Goal: Communication & Community: Answer question/provide support

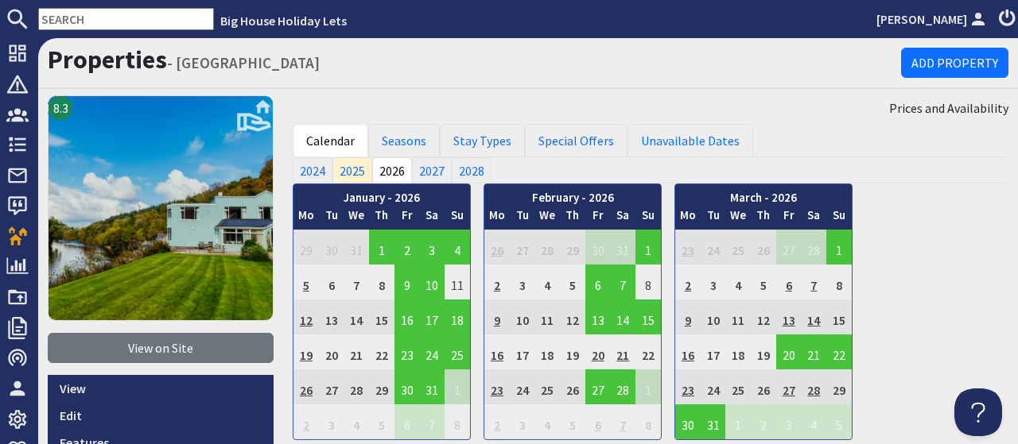
scroll to position [616, 0]
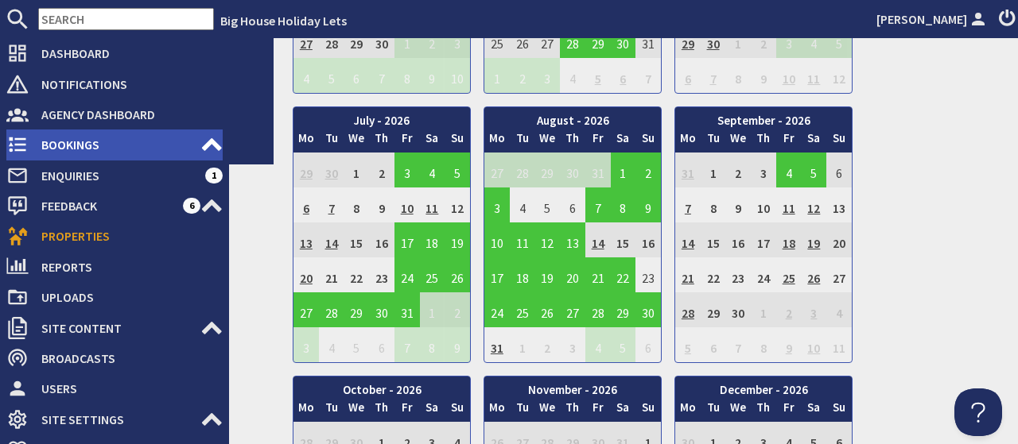
click at [53, 143] on span "Bookings" at bounding box center [115, 144] width 172 height 25
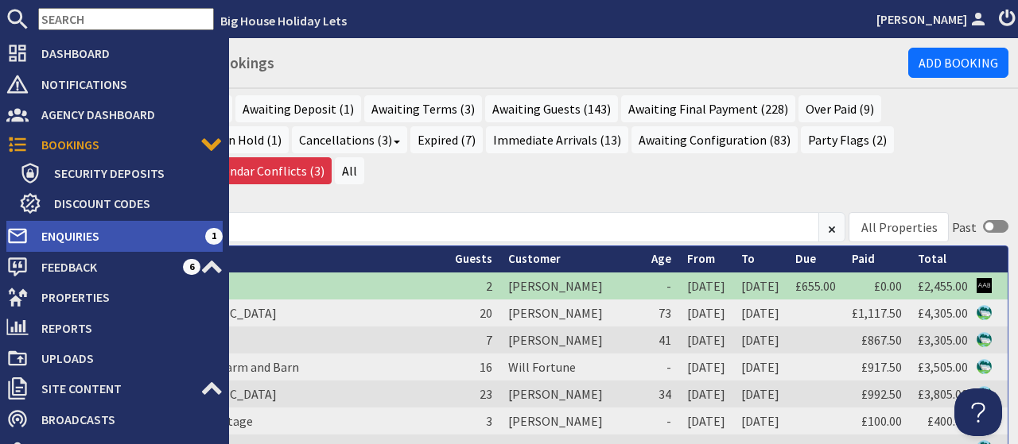
click at [56, 238] on span "Enquiries" at bounding box center [117, 235] width 176 height 25
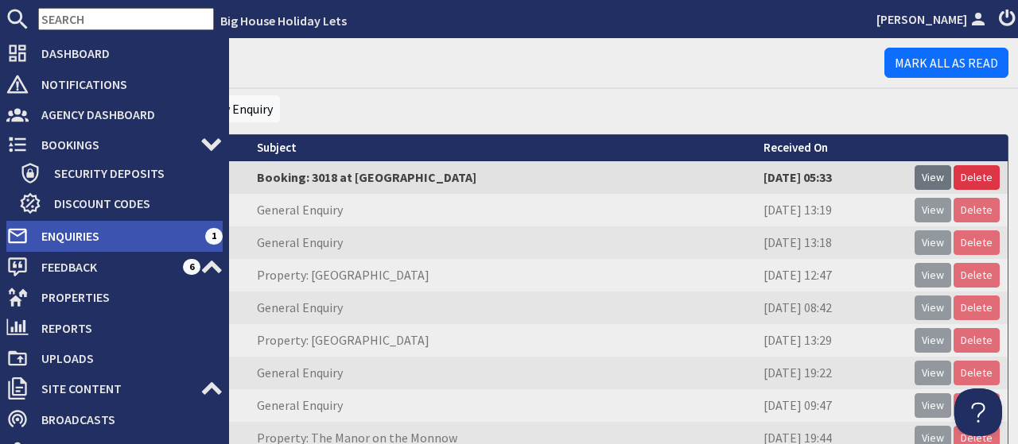
click at [60, 239] on span "Enquiries" at bounding box center [117, 235] width 176 height 25
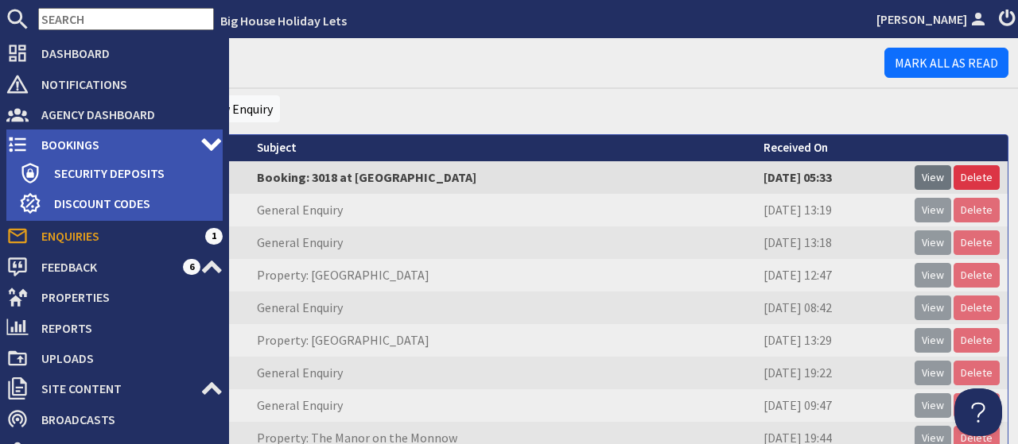
click at [61, 151] on span "Bookings" at bounding box center [115, 144] width 172 height 25
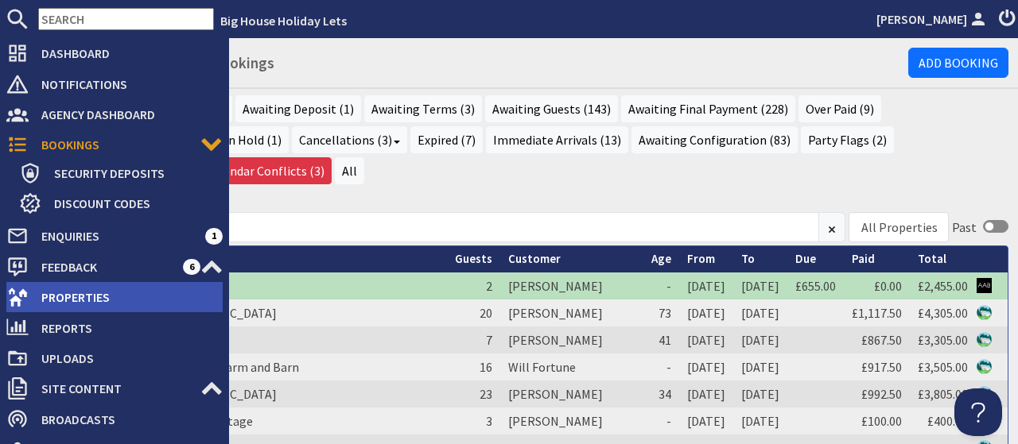
click at [62, 303] on span "Properties" at bounding box center [126, 297] width 194 height 25
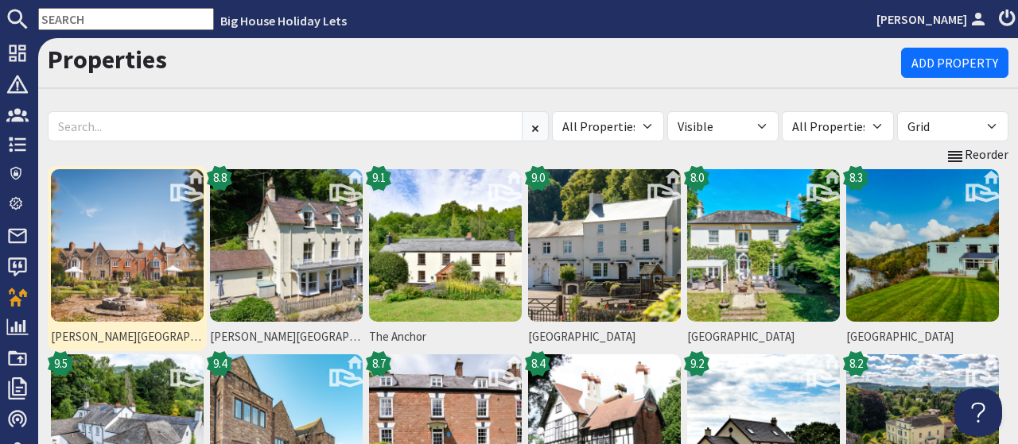
click at [137, 257] on img at bounding box center [127, 245] width 153 height 153
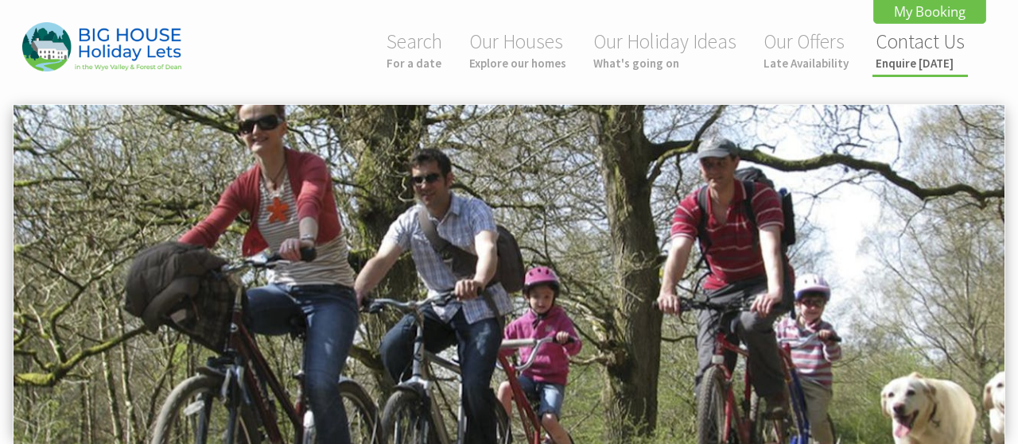
click at [922, 62] on small "Enquire today" at bounding box center [919, 63] width 89 height 15
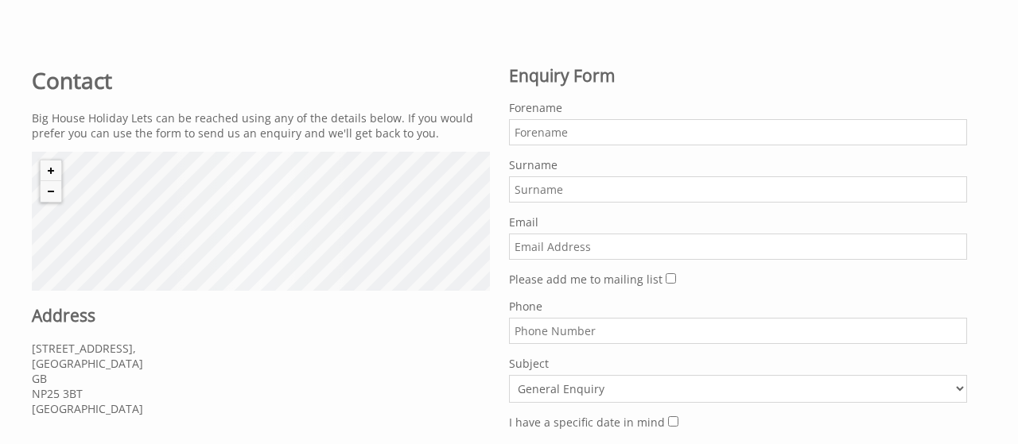
scroll to position [599, 0]
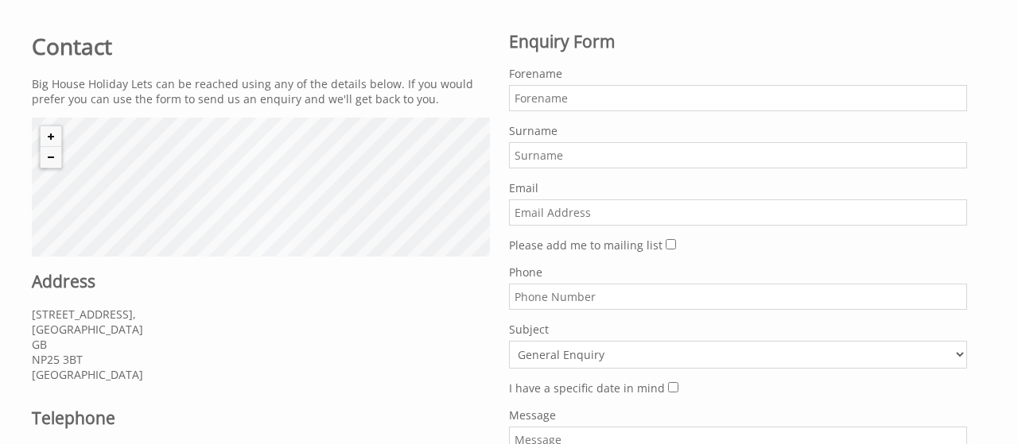
paste input "[PERSON_NAME][EMAIL_ADDRESS][PERSON_NAME][DOMAIN_NAME]"
type input "helen.ogley@hotmail.co.uk"
click at [576, 99] on input "Forename" at bounding box center [738, 98] width 458 height 26
type input "Helen"
click at [549, 149] on input "Surname" at bounding box center [738, 155] width 458 height 26
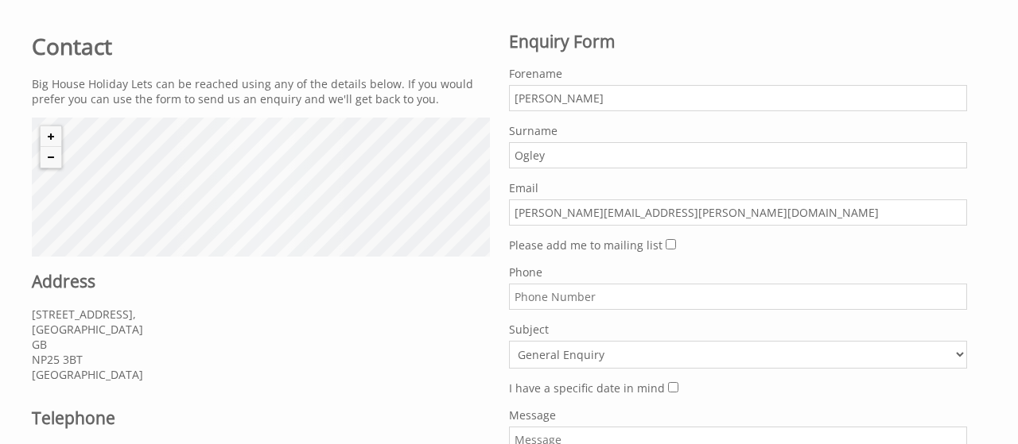
type input "Ogley"
click at [597, 289] on input "Phone" at bounding box center [738, 297] width 458 height 26
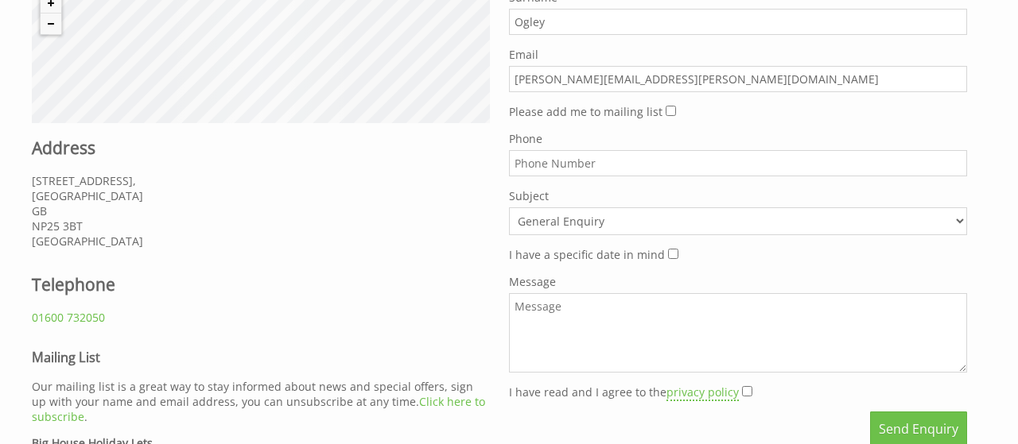
scroll to position [785, 0]
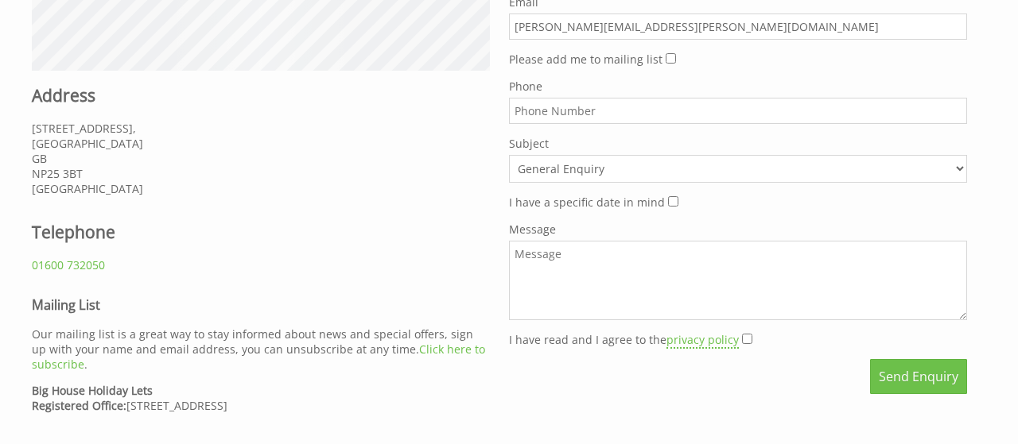
click at [614, 273] on textarea "Message" at bounding box center [738, 281] width 458 height 80
type textarea "bcxzbxzb"
click at [742, 335] on input "I have read and I agree to the privacy policy" at bounding box center [747, 339] width 10 height 10
checkbox input "true"
click at [925, 374] on button "Send Enquiry" at bounding box center [918, 376] width 97 height 35
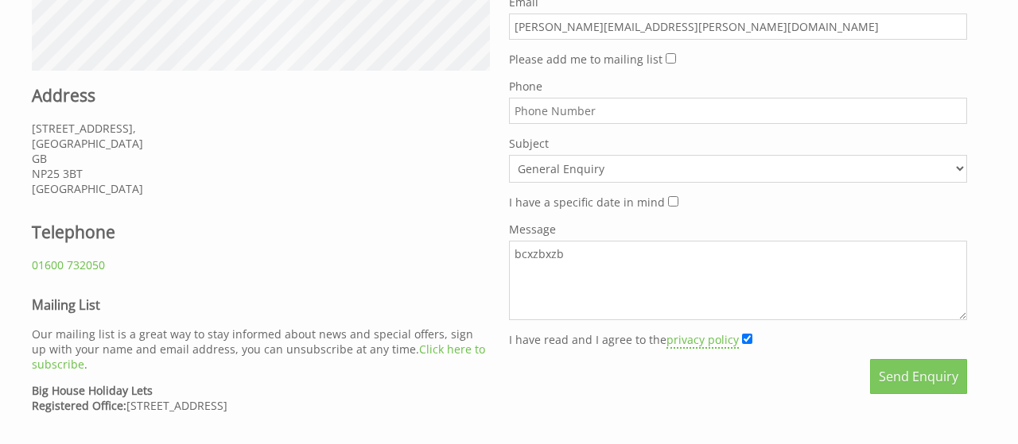
scroll to position [0, 102]
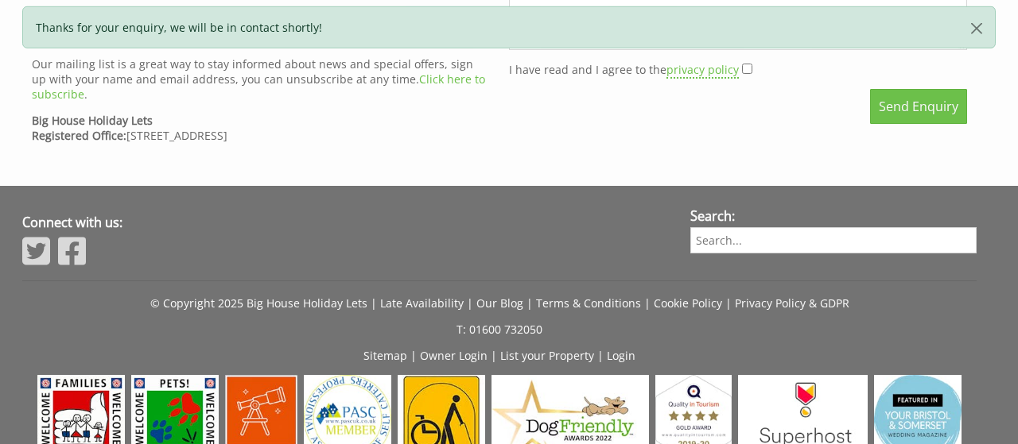
scroll to position [1137, 0]
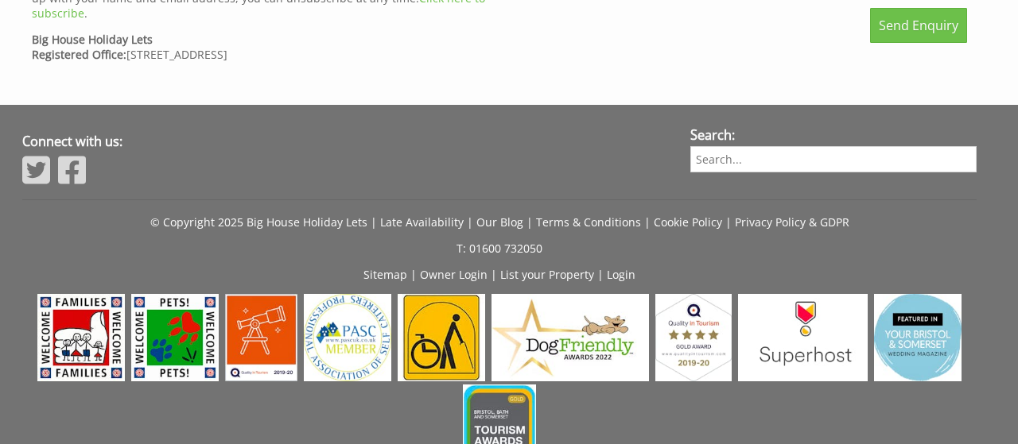
click at [618, 277] on div "Connect with us: Search: © Copyright 2025 Big House Holiday Lets | Late Availab…" at bounding box center [499, 326] width 973 height 400
click at [617, 269] on link "Login" at bounding box center [621, 274] width 29 height 15
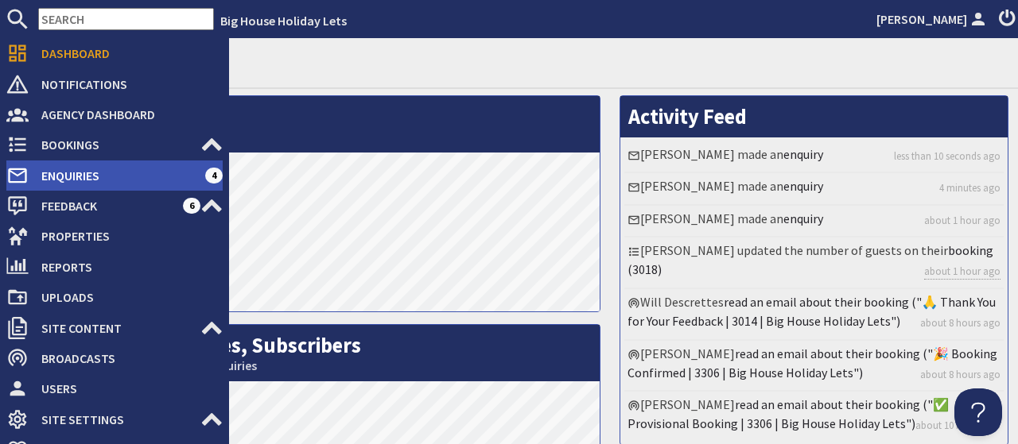
click at [60, 180] on span "Enquiries" at bounding box center [117, 175] width 176 height 25
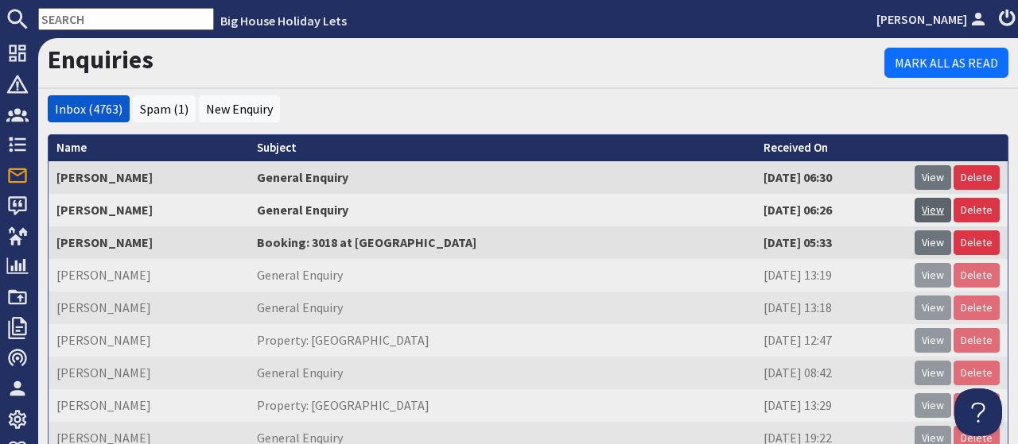
click at [934, 211] on link "View" at bounding box center [932, 210] width 37 height 25
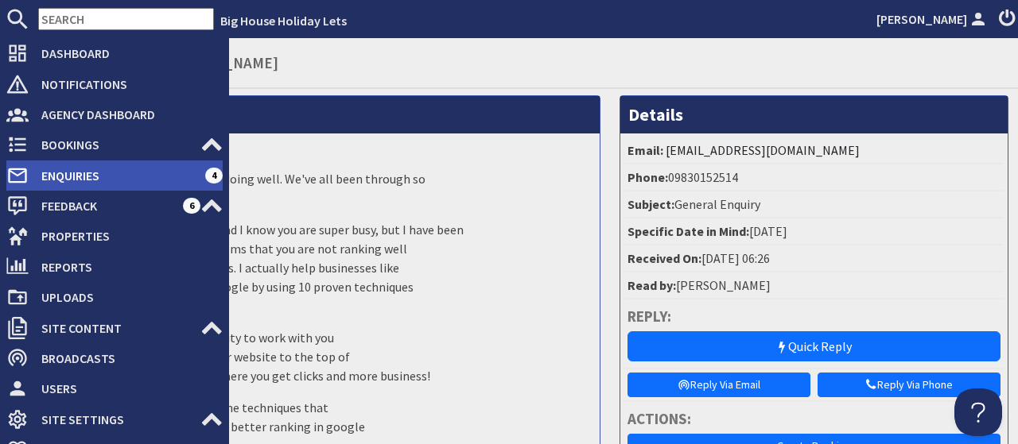
click at [52, 168] on span "Enquiries" at bounding box center [117, 175] width 176 height 25
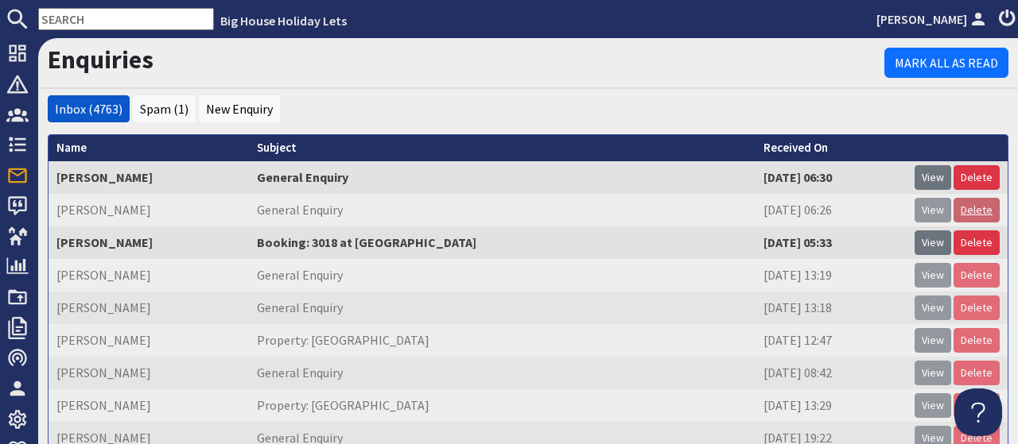
click at [985, 214] on link "Delete" at bounding box center [976, 210] width 46 height 25
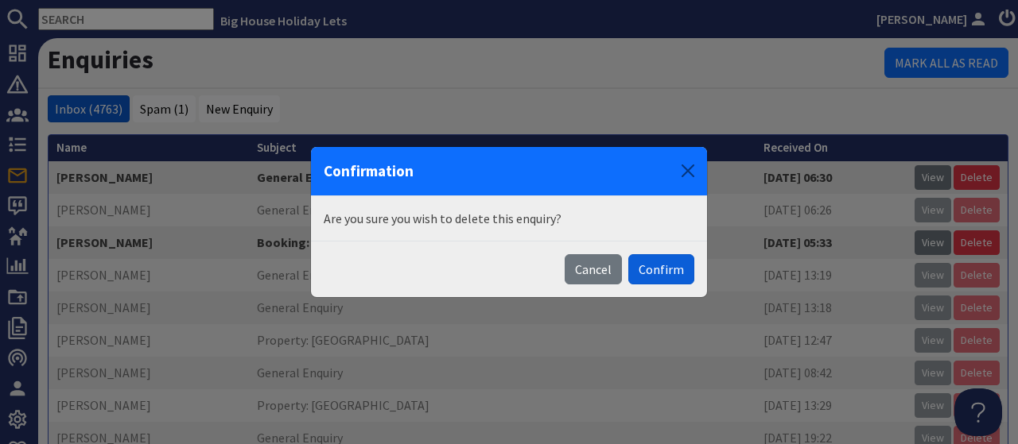
click at [661, 273] on button "Confirm" at bounding box center [661, 269] width 66 height 30
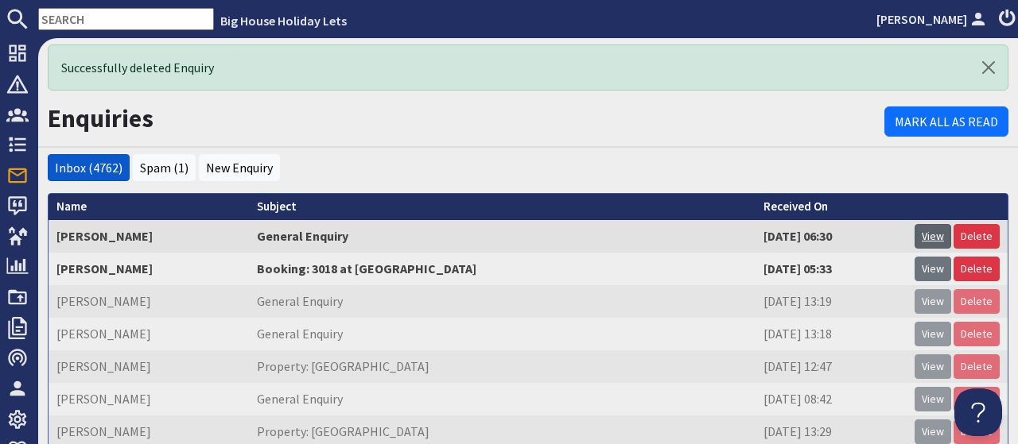
click at [929, 235] on link "View" at bounding box center [932, 236] width 37 height 25
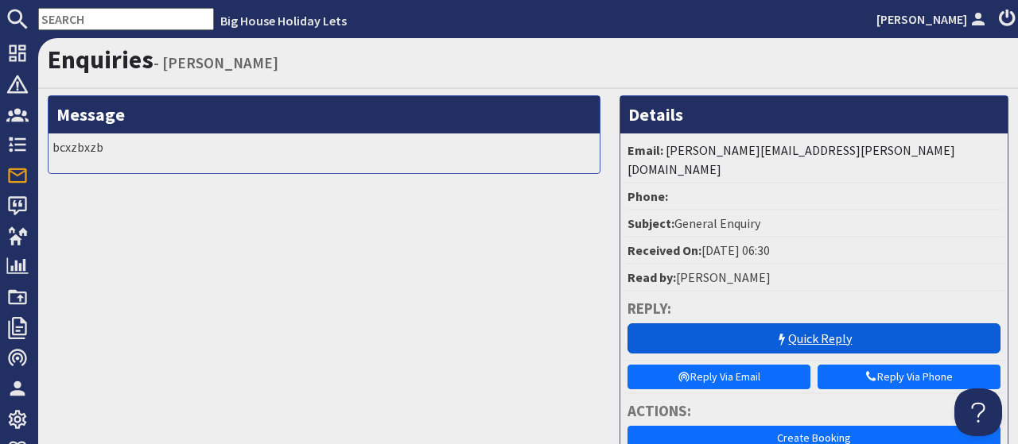
click at [808, 324] on link "Quick Reply" at bounding box center [813, 339] width 373 height 30
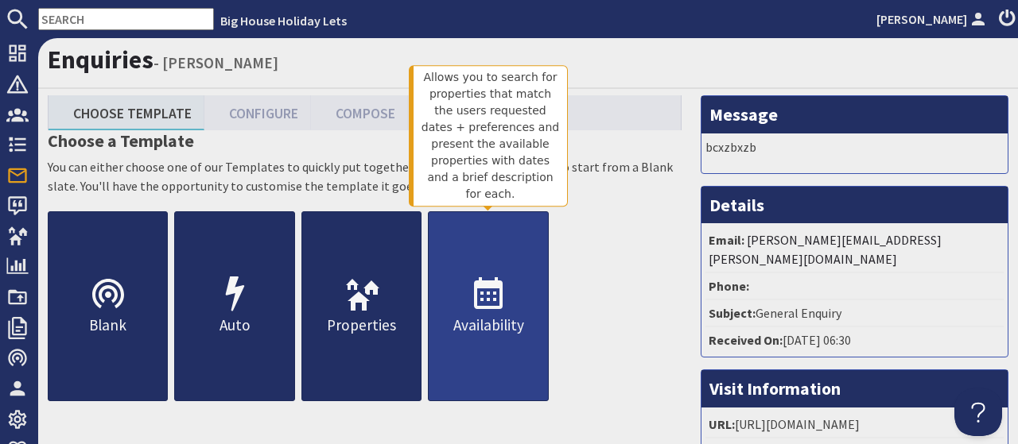
click at [493, 296] on icon at bounding box center [488, 295] width 38 height 38
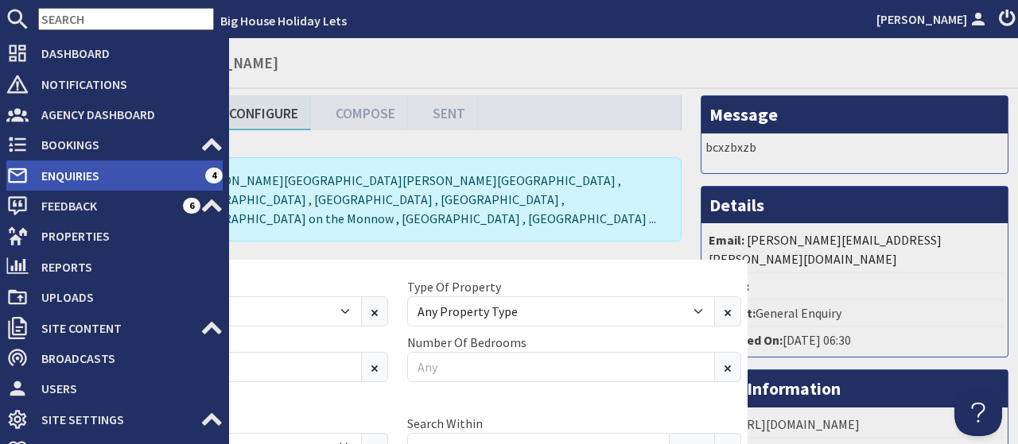
click at [60, 173] on span "Enquiries" at bounding box center [117, 175] width 176 height 25
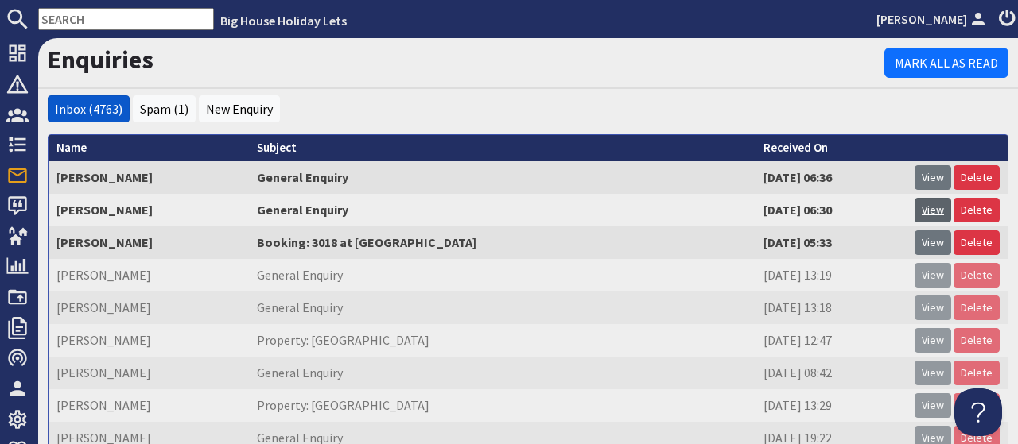
click at [934, 210] on link "View" at bounding box center [932, 210] width 37 height 25
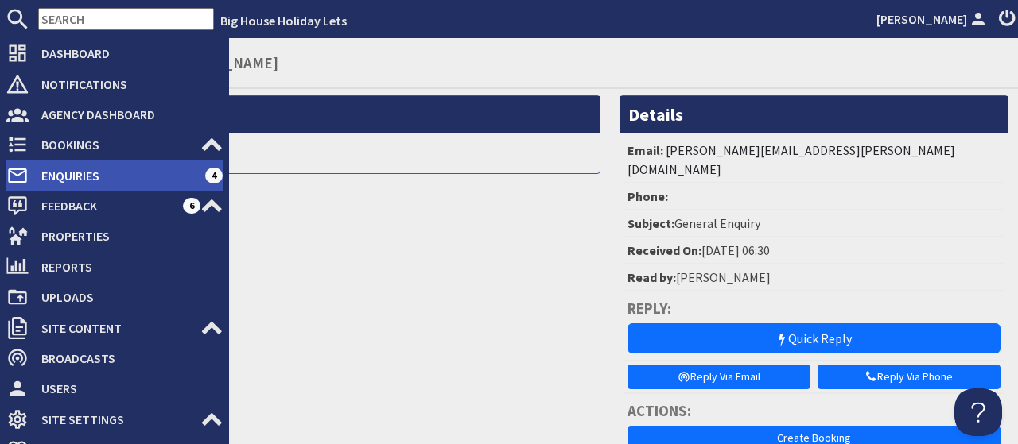
click at [60, 179] on span "Enquiries" at bounding box center [117, 175] width 176 height 25
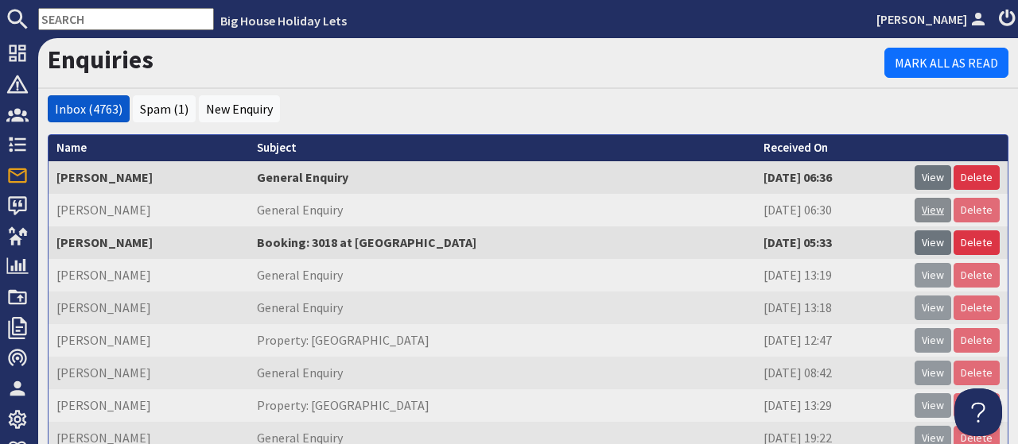
click at [938, 212] on link "View" at bounding box center [932, 210] width 37 height 25
click at [978, 204] on link "Delete" at bounding box center [976, 210] width 46 height 25
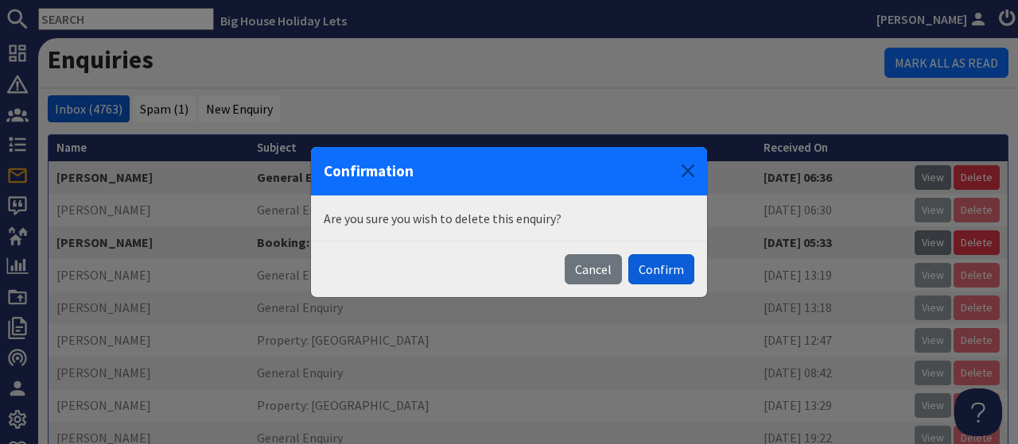
click at [672, 265] on button "Confirm" at bounding box center [661, 269] width 66 height 30
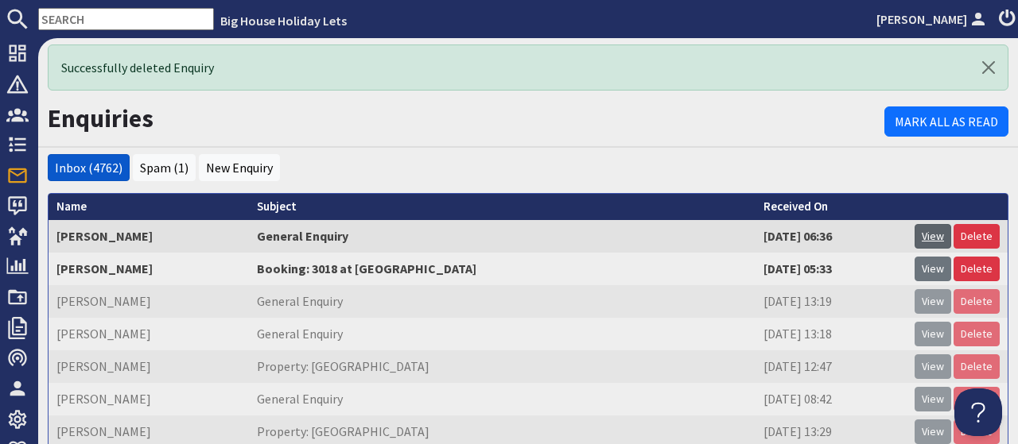
click at [936, 239] on link "View" at bounding box center [932, 236] width 37 height 25
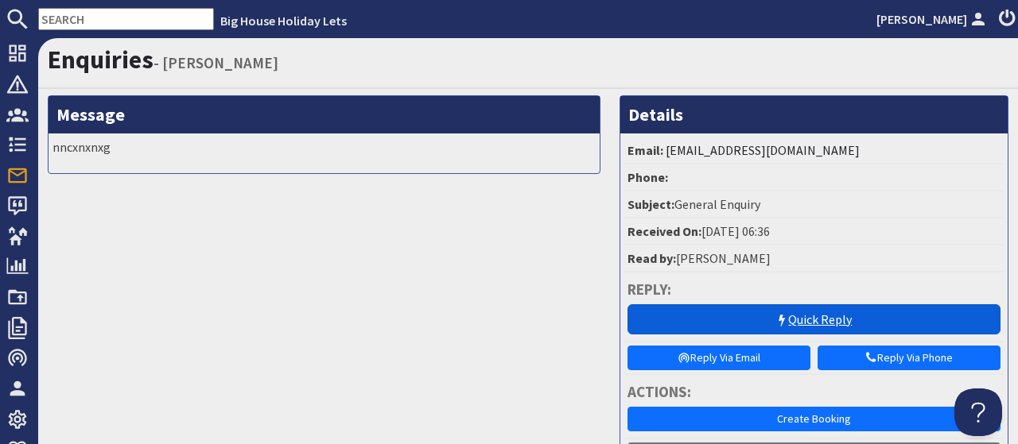
click at [815, 312] on link "Quick Reply" at bounding box center [813, 319] width 373 height 30
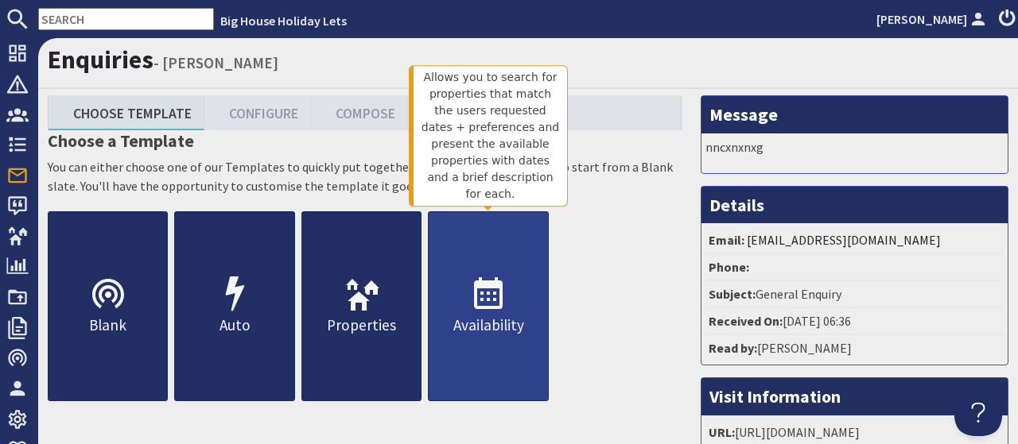
click at [488, 306] on use at bounding box center [488, 293] width 29 height 32
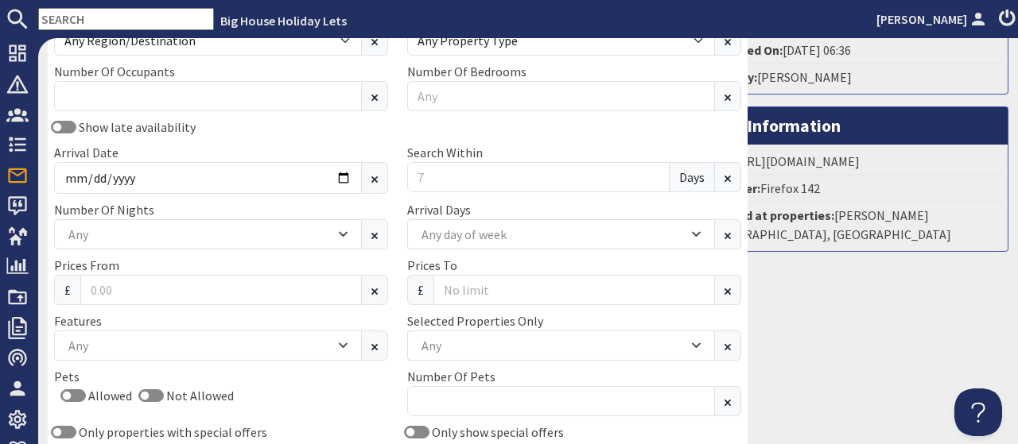
scroll to position [296, 0]
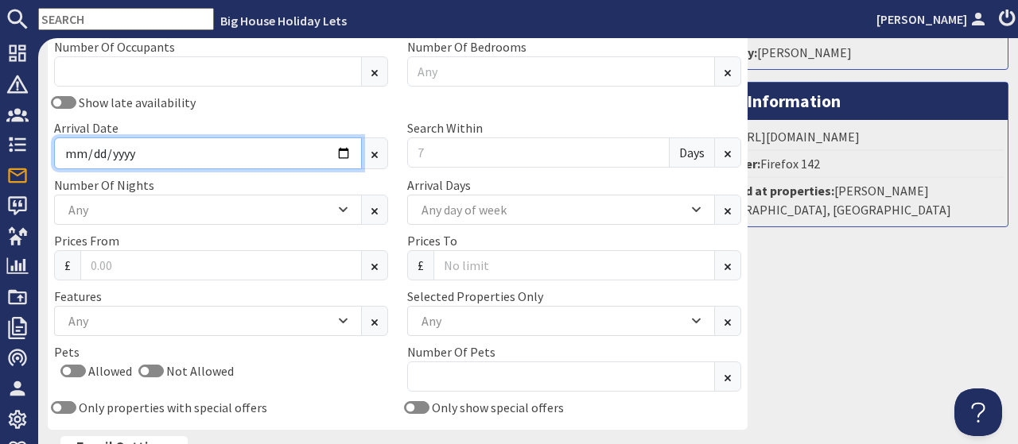
click at [312, 138] on input "Arrival Date" at bounding box center [208, 154] width 308 height 32
type input "2025-11-28"
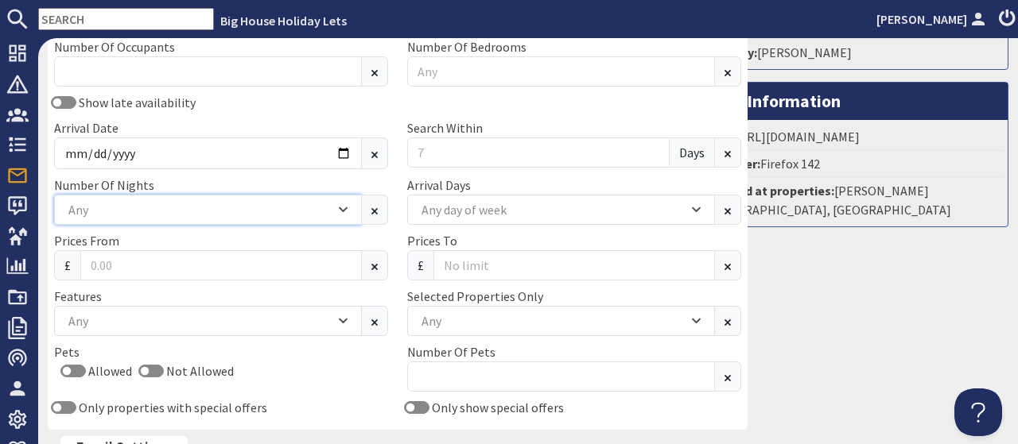
click at [339, 208] on icon "Combobox" at bounding box center [342, 210] width 7 height 4
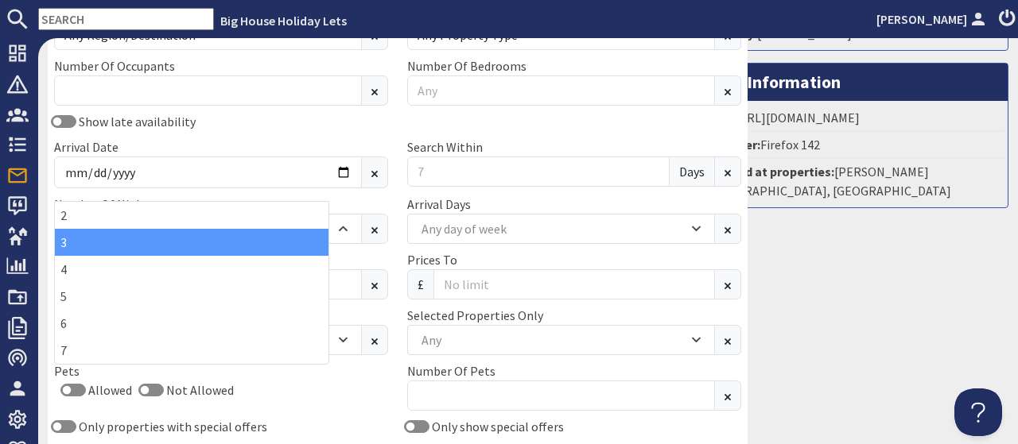
click at [91, 242] on div "3" at bounding box center [191, 242] width 273 height 27
click at [413, 157] on input "Search Within" at bounding box center [538, 172] width 262 height 30
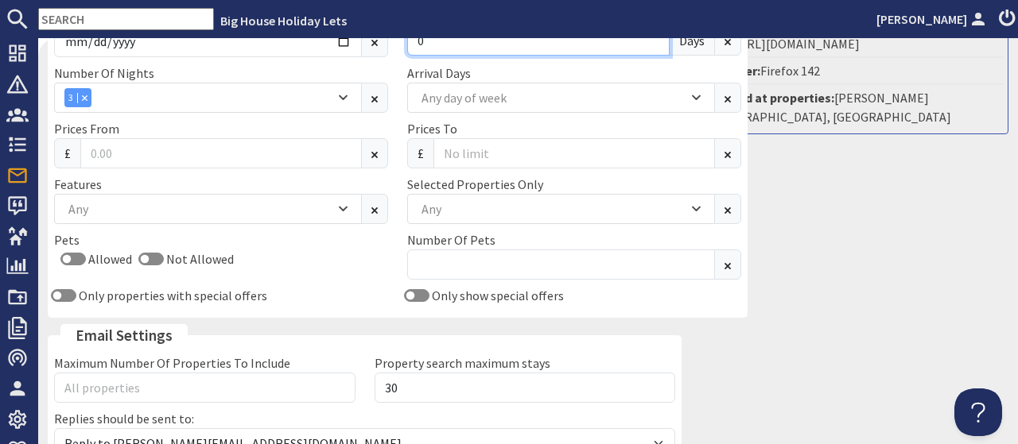
scroll to position [369, 0]
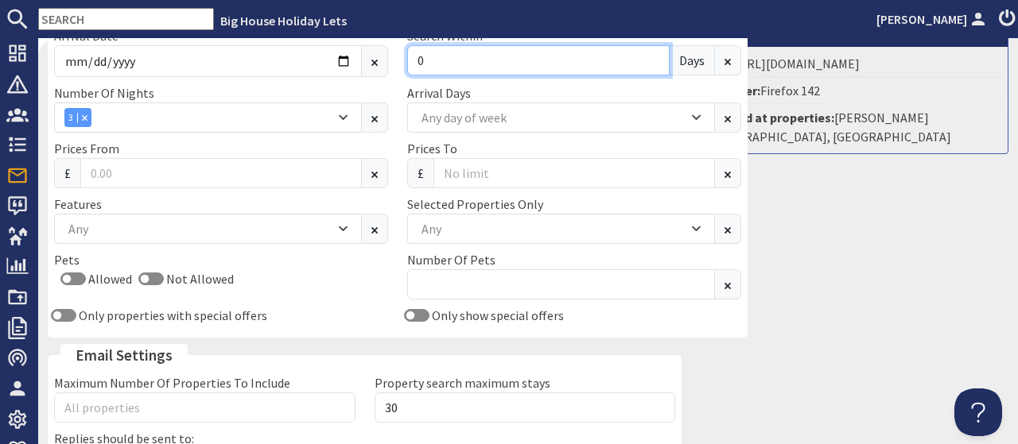
type input "0"
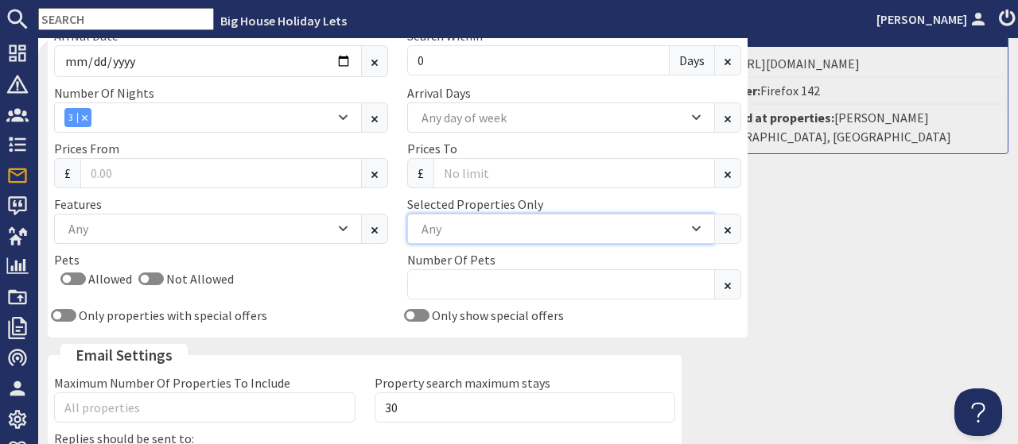
click at [626, 221] on div "Any" at bounding box center [561, 229] width 308 height 30
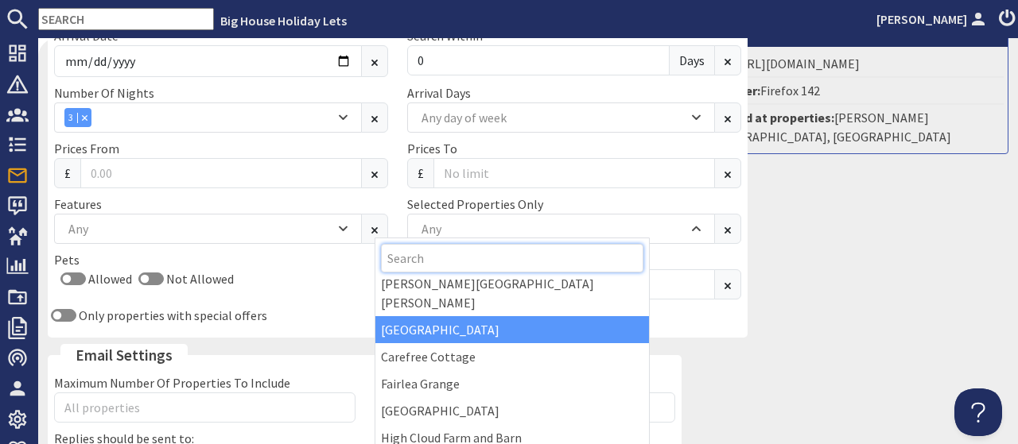
scroll to position [123, 0]
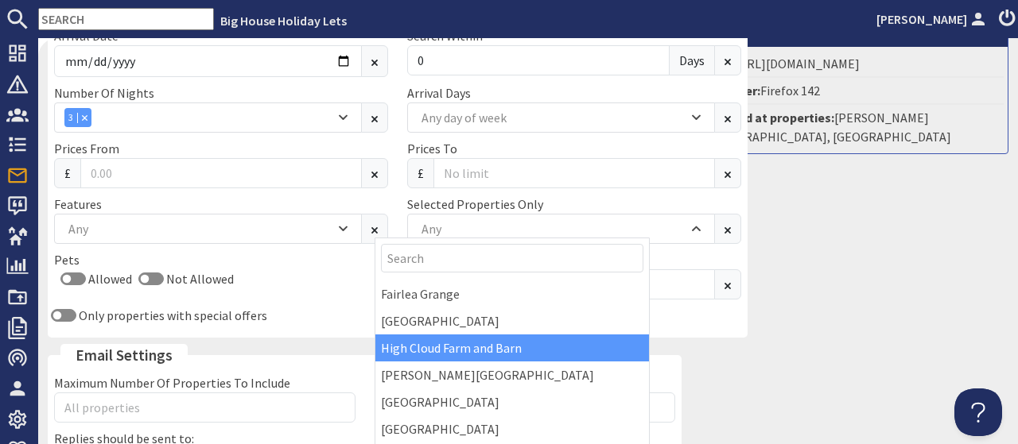
click at [456, 335] on div "High Cloud Farm and Barn" at bounding box center [511, 348] width 273 height 27
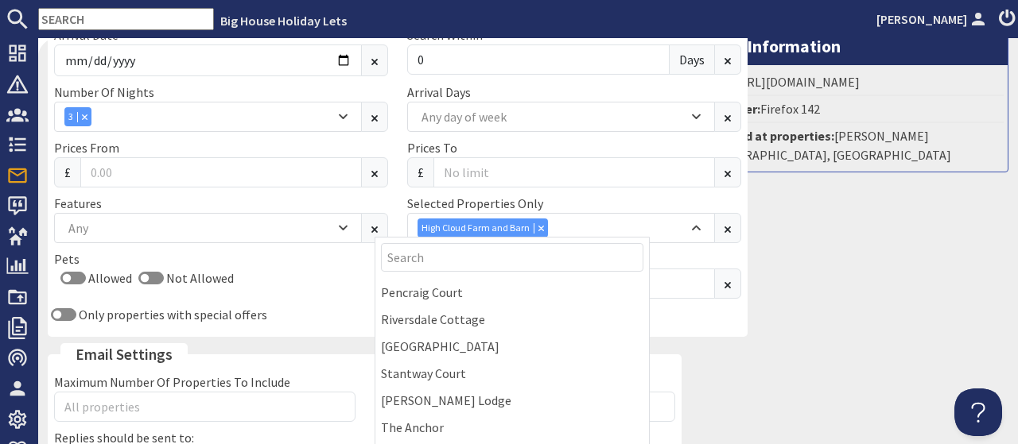
scroll to position [138, 0]
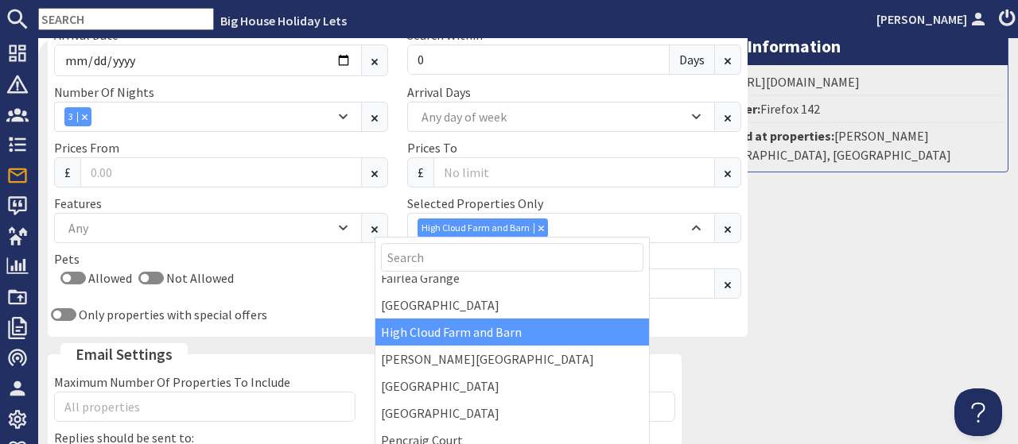
click at [456, 346] on div "Holly Tree House" at bounding box center [511, 359] width 273 height 27
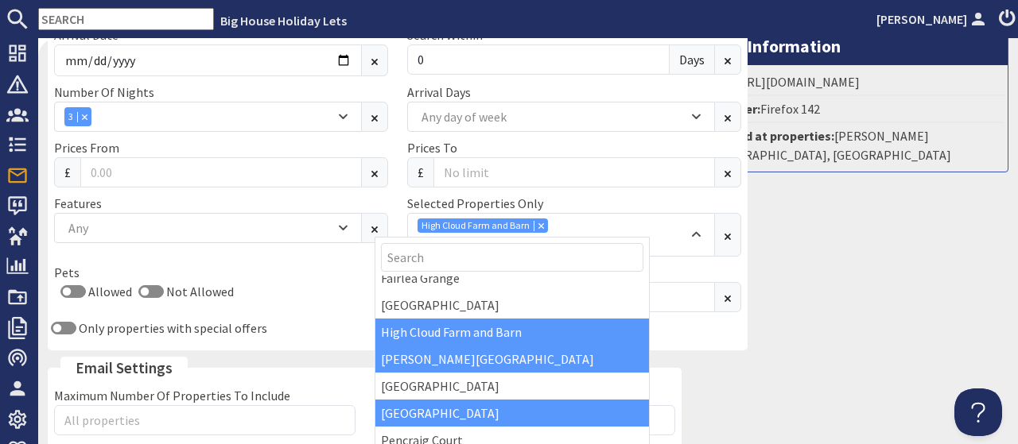
click at [475, 400] on div "Monnow Valley Studio" at bounding box center [511, 413] width 273 height 27
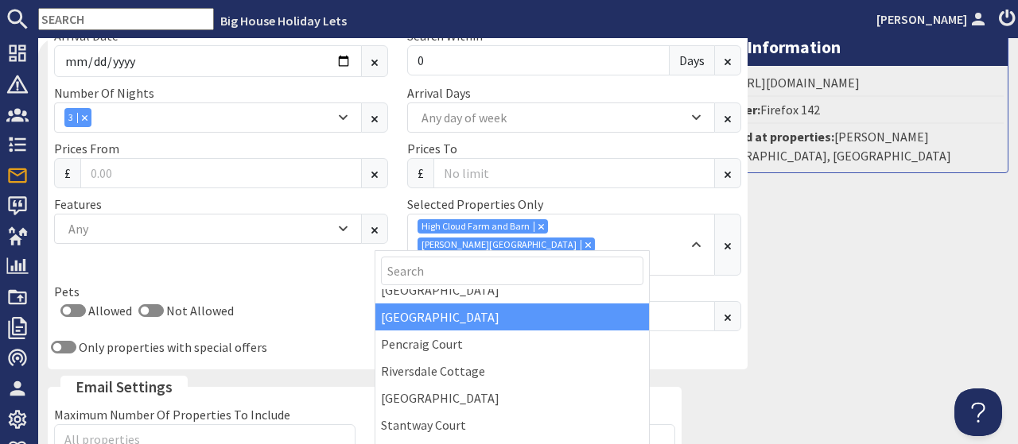
scroll to position [262, 0]
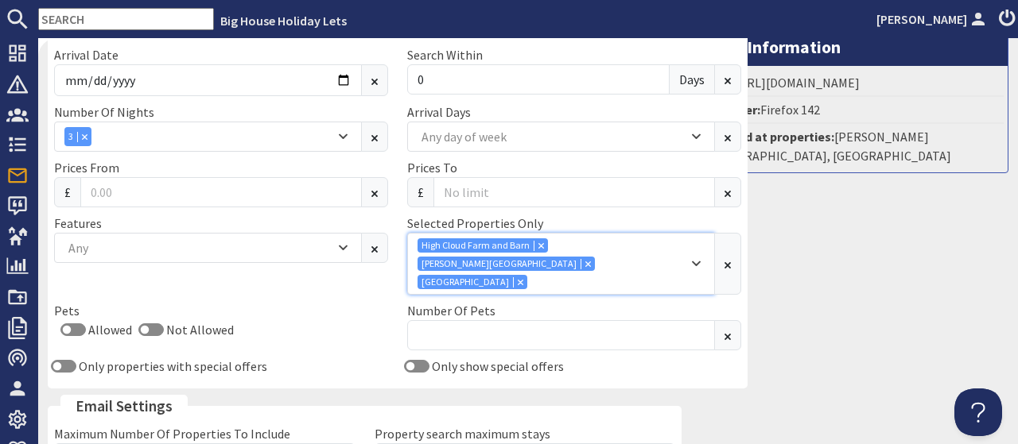
click at [591, 261] on icon "Combobox" at bounding box center [588, 264] width 6 height 6
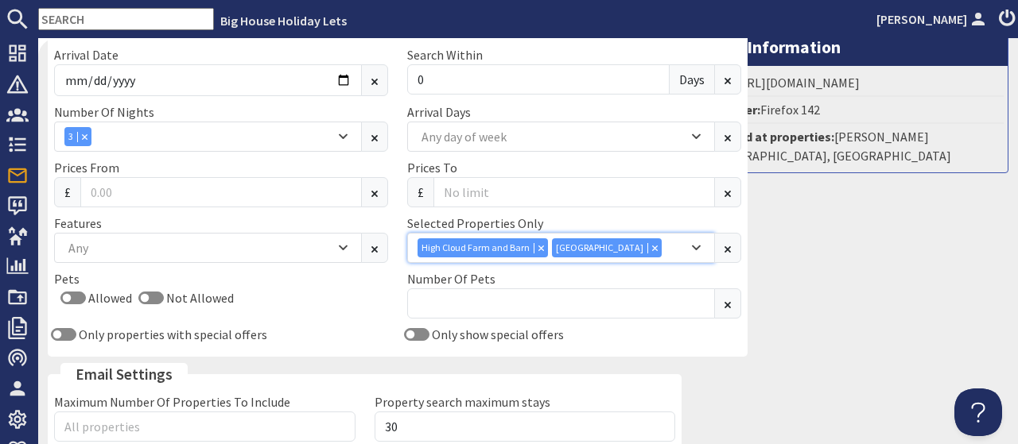
click at [692, 243] on icon "Combobox" at bounding box center [696, 248] width 9 height 10
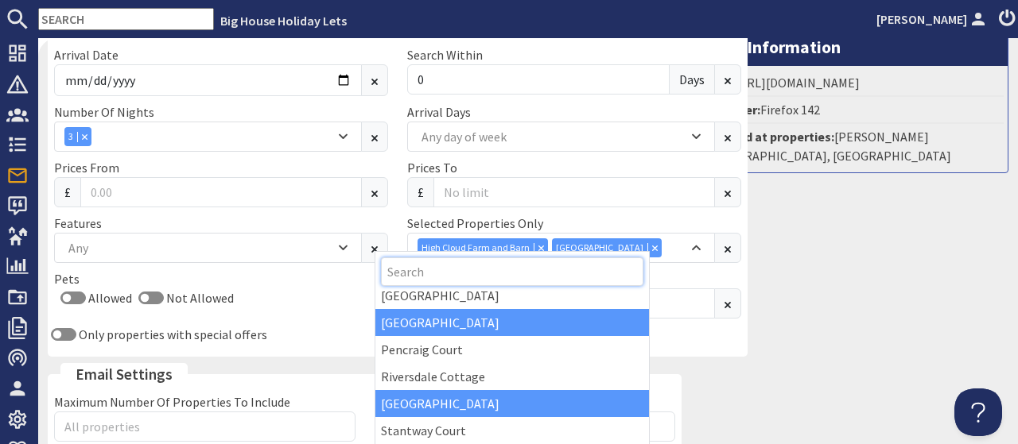
scroll to position [286, 0]
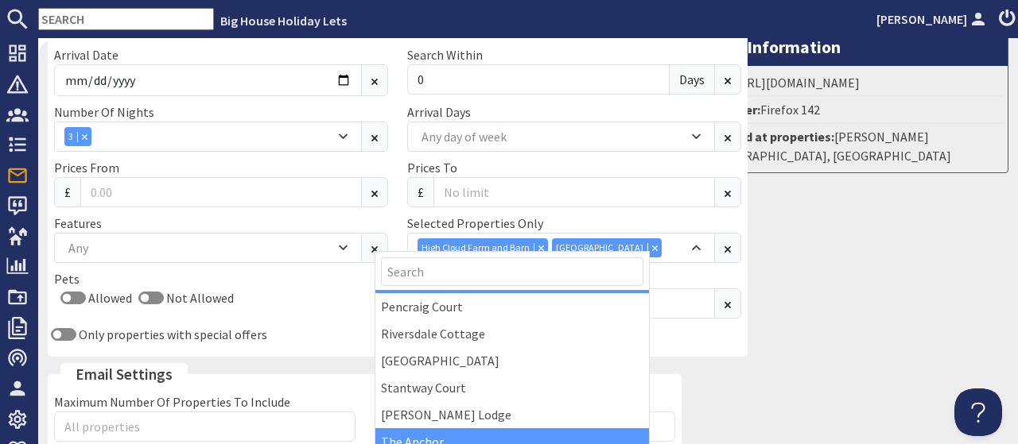
click at [431, 429] on div "The Anchor" at bounding box center [511, 442] width 273 height 27
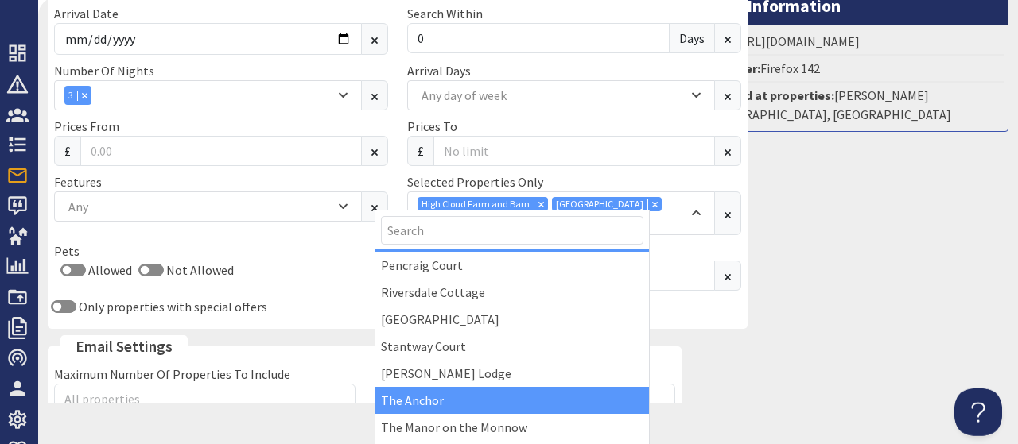
scroll to position [45, 0]
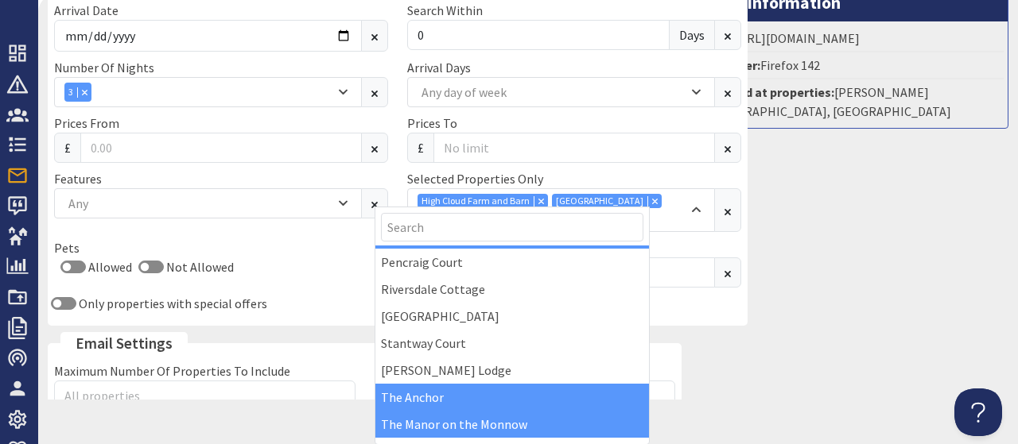
click at [435, 411] on div "The Manor on the Monnow" at bounding box center [511, 424] width 273 height 27
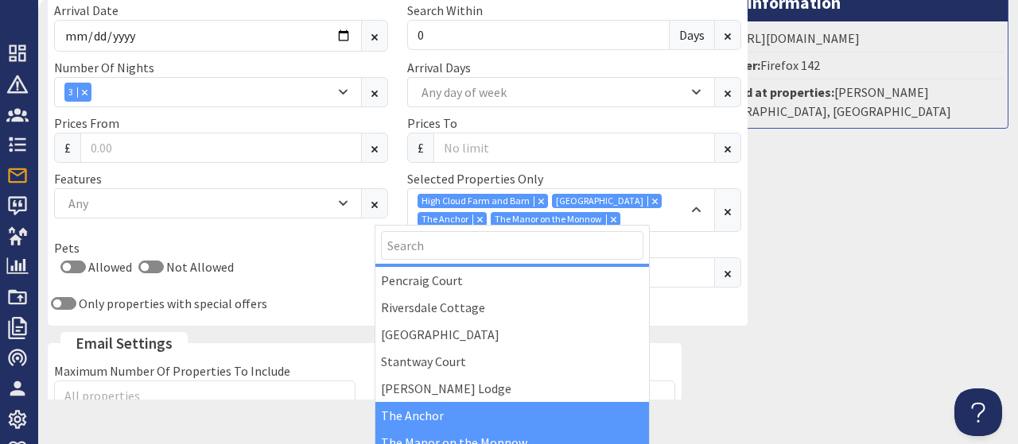
scroll to position [351, 0]
click at [789, 323] on div "Message nncxnxnxg Details Email: clairehelentaylor@hotmail.com Phone: Subject: …" at bounding box center [854, 134] width 327 height 869
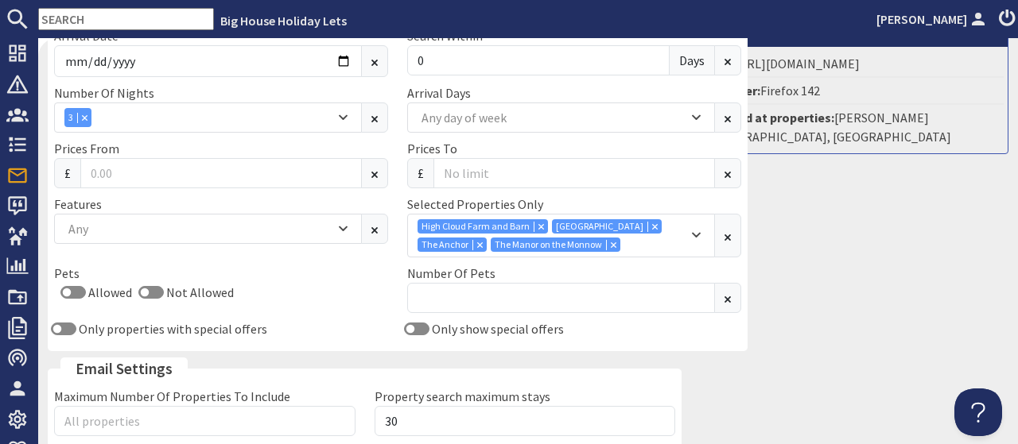
scroll to position [611, 0]
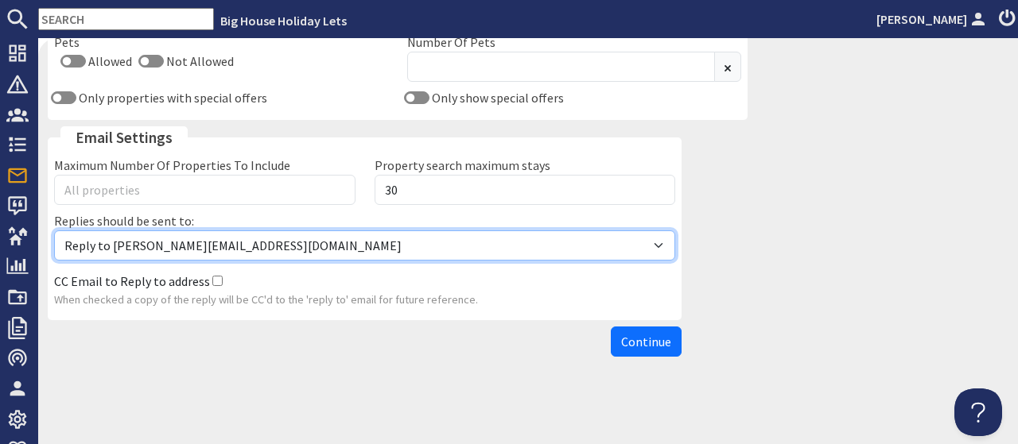
click at [54, 231] on select "Reply to alison@bhhl.co.uk Reply to enquiries@bhhl.co.uk" at bounding box center [364, 246] width 621 height 30
select select "reply_to_composer"
click option "Reply to enquiries@bhhl.co.uk" at bounding box center [0, 0] width 0 height 0
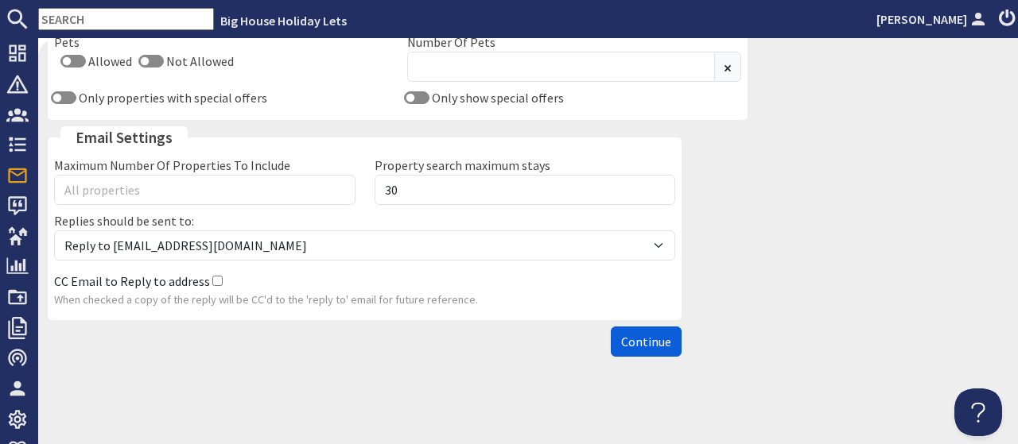
click at [638, 338] on span "Continue" at bounding box center [646, 342] width 50 height 16
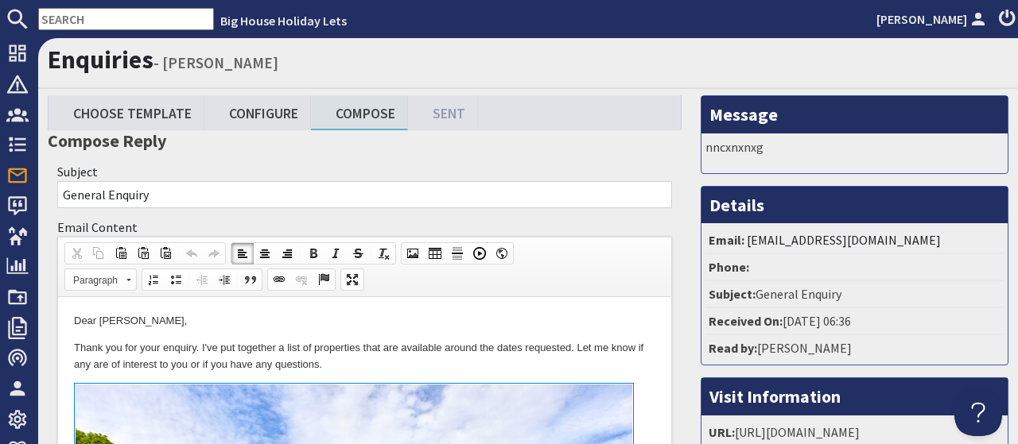
click at [215, 323] on p "Dear Claire Taylor," at bounding box center [364, 321] width 581 height 17
click at [501, 320] on p "Dear Claire" at bounding box center [364, 321] width 581 height 17
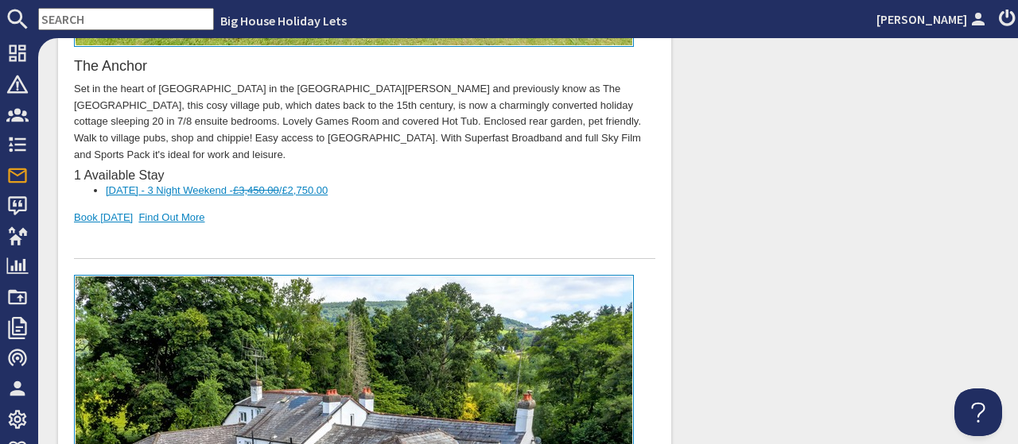
scroll to position [641, 0]
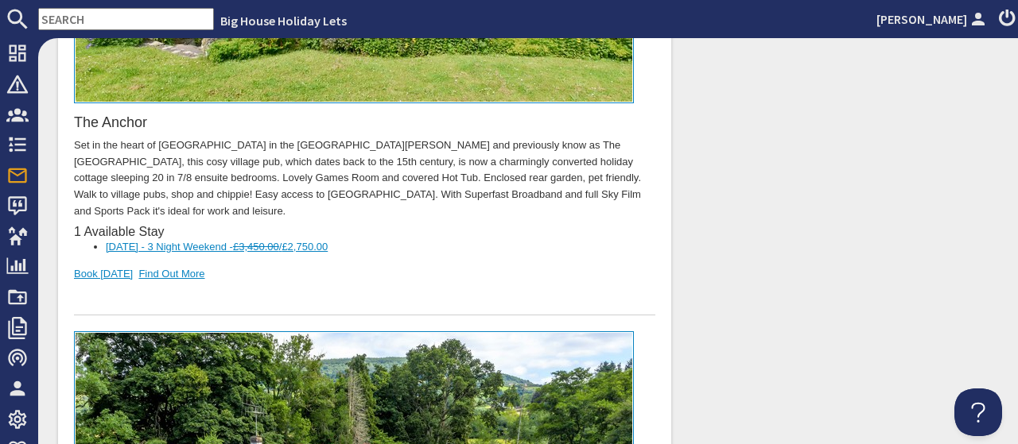
click at [328, 242] on span "£2,750.00" at bounding box center [304, 248] width 46 height 12
click at [432, 244] on div "The Anchor Set in the heart of Lydbrook in the Forest of Dean and previously kn…" at bounding box center [364, 29] width 581 height 573
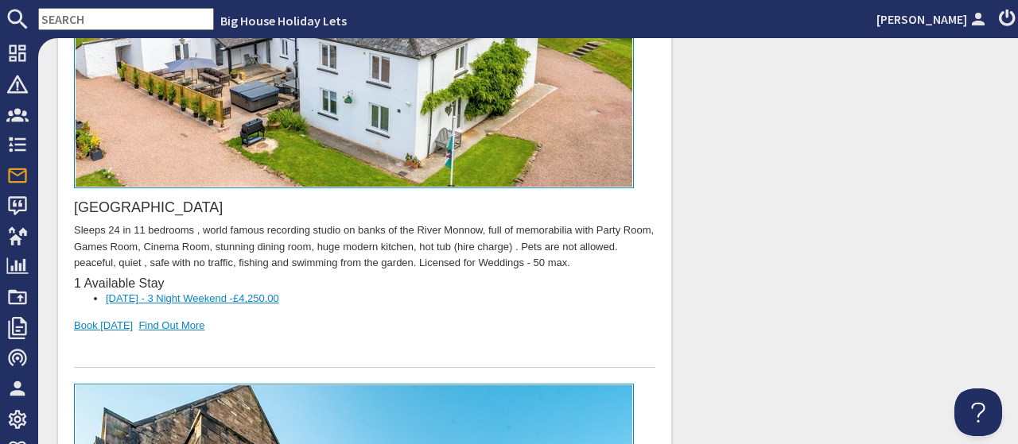
scroll to position [1158, 0]
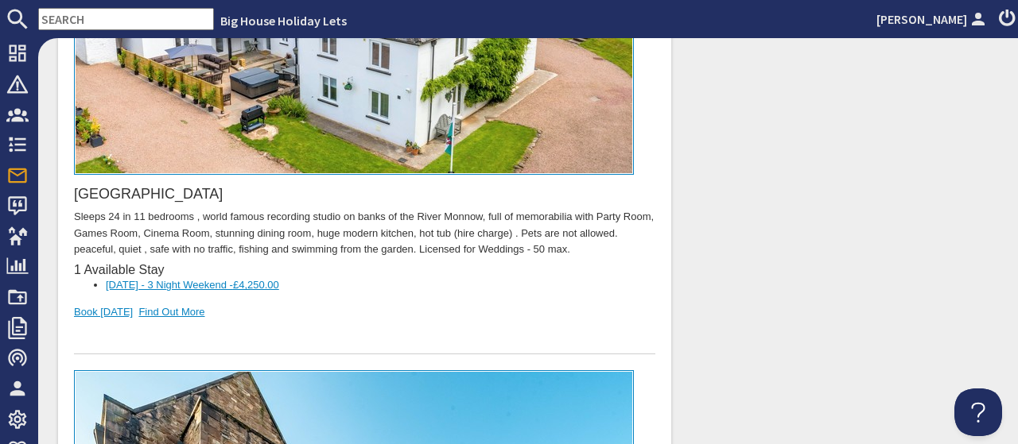
click at [279, 280] on span "£4,250.00" at bounding box center [256, 286] width 46 height 12
click at [384, 283] on div "Monnow Valley Studio Sleeps 24 in 11 bedrooms , world famous recording studio o…" at bounding box center [364, 85] width 581 height 540
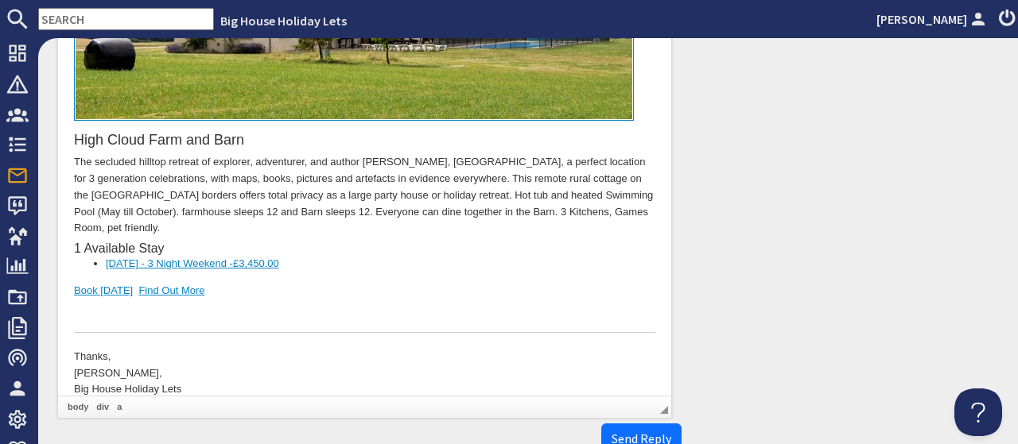
scroll to position [2435, 0]
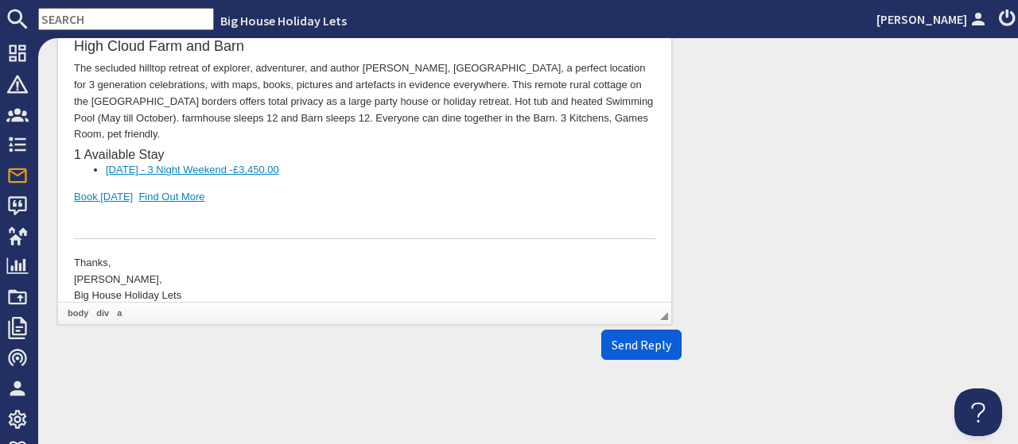
click at [651, 349] on span "Send Reply" at bounding box center [641, 345] width 60 height 16
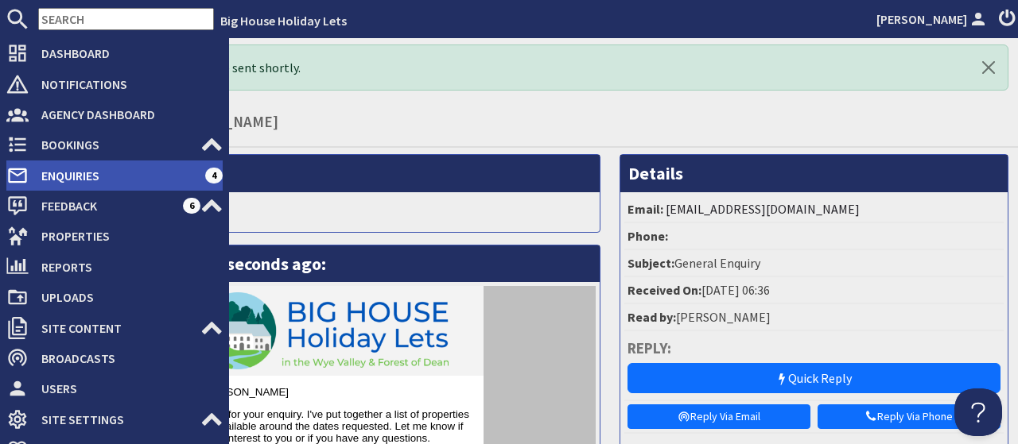
click at [64, 173] on span "Enquiries" at bounding box center [117, 175] width 176 height 25
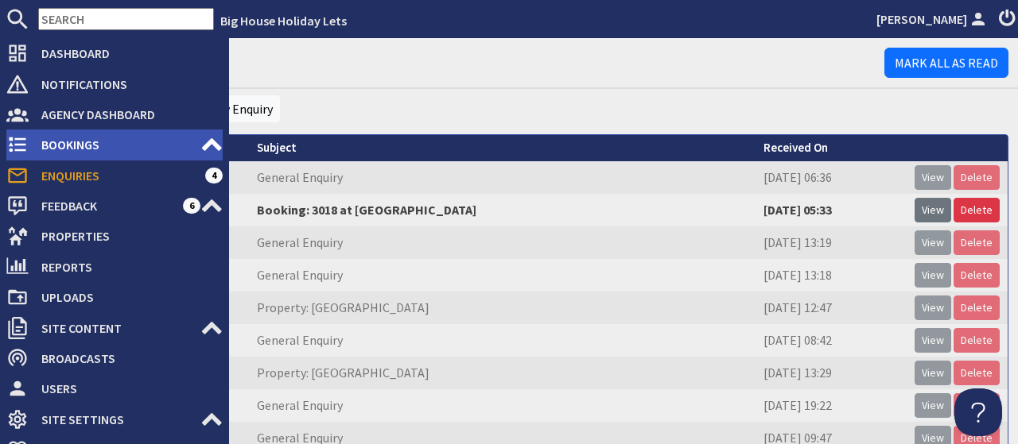
click at [60, 139] on span "Bookings" at bounding box center [115, 144] width 172 height 25
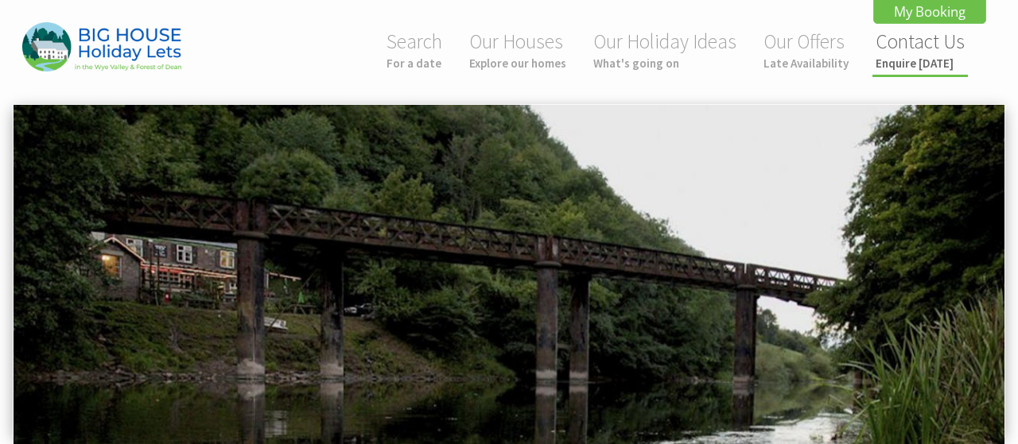
click at [910, 56] on small "Enquire [DATE]" at bounding box center [919, 63] width 89 height 15
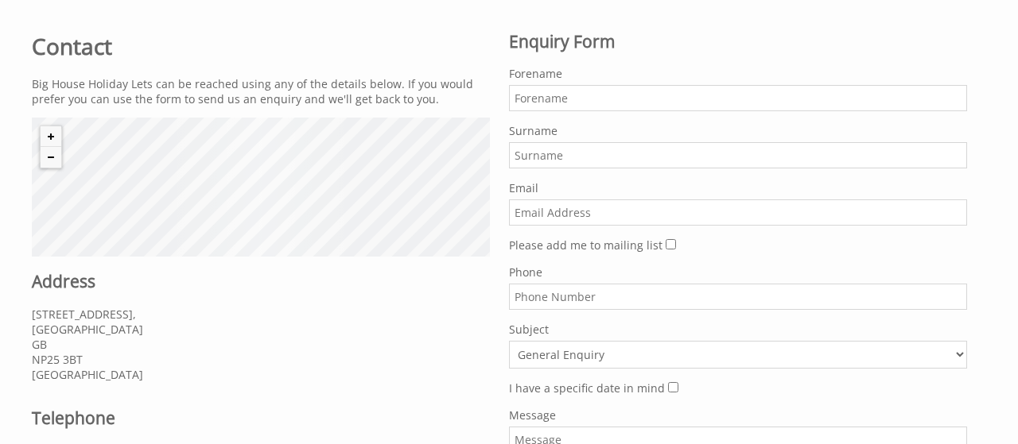
scroll to position [599, 0]
paste input "[EMAIL_ADDRESS][DOMAIN_NAME]"
type input "[EMAIL_ADDRESS][DOMAIN_NAME]"
click at [573, 93] on input "Forename" at bounding box center [738, 98] width 458 height 26
type input "[PERSON_NAME]"
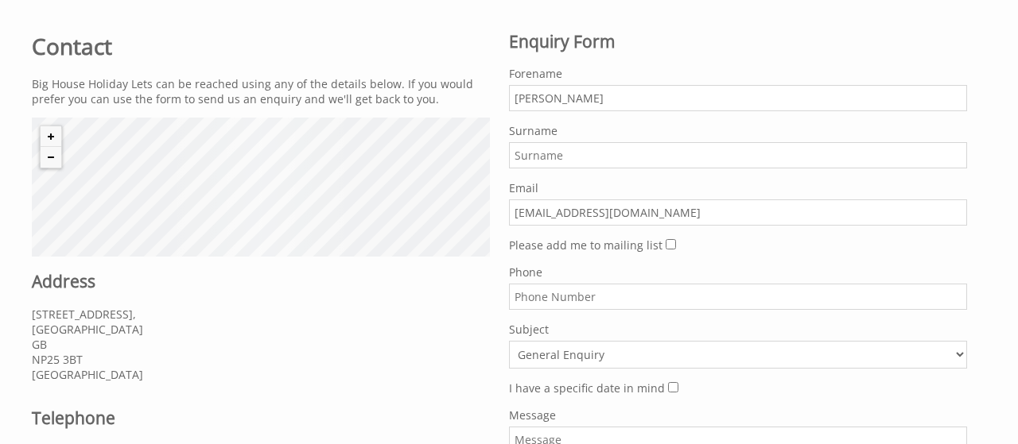
click at [561, 144] on input "Surname" at bounding box center [738, 155] width 458 height 26
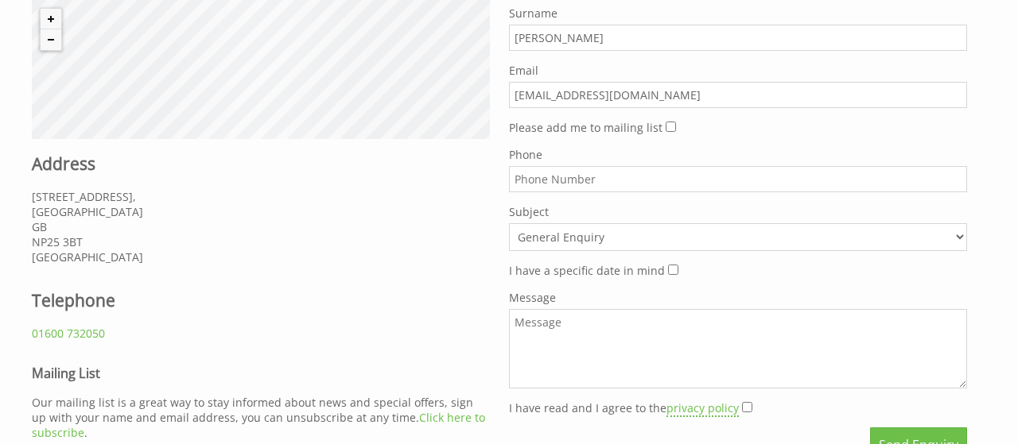
scroll to position [723, 0]
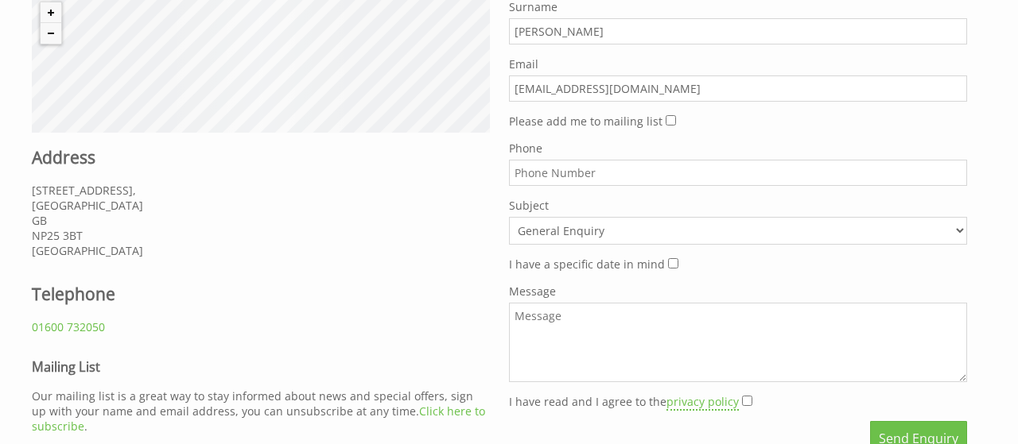
type input "[PERSON_NAME]"
click at [666, 117] on input "Please add me to mailing list" at bounding box center [670, 120] width 10 height 10
checkbox input "true"
click at [599, 320] on textarea "Message" at bounding box center [738, 343] width 458 height 80
type textarea "nncxnxnxg"
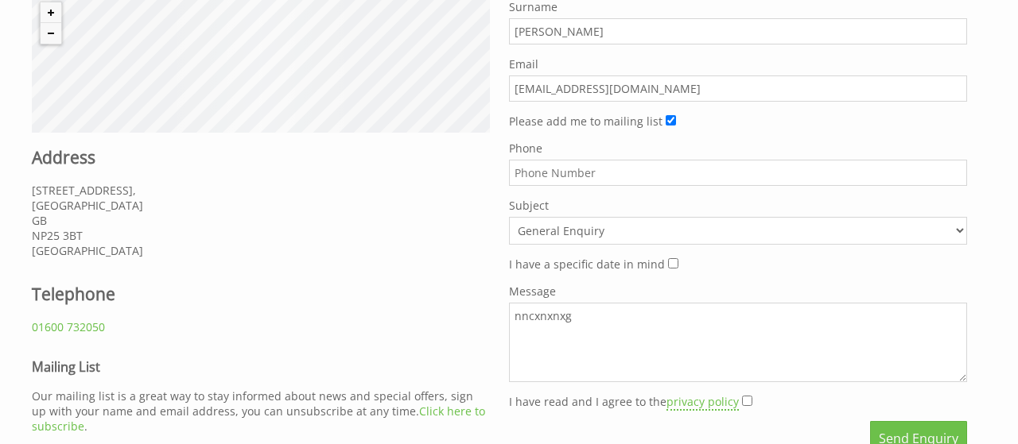
click at [743, 396] on input "I have read and I agree to the privacy policy" at bounding box center [747, 401] width 10 height 10
checkbox input "true"
click at [914, 433] on button "Send Enquiry" at bounding box center [918, 438] width 97 height 35
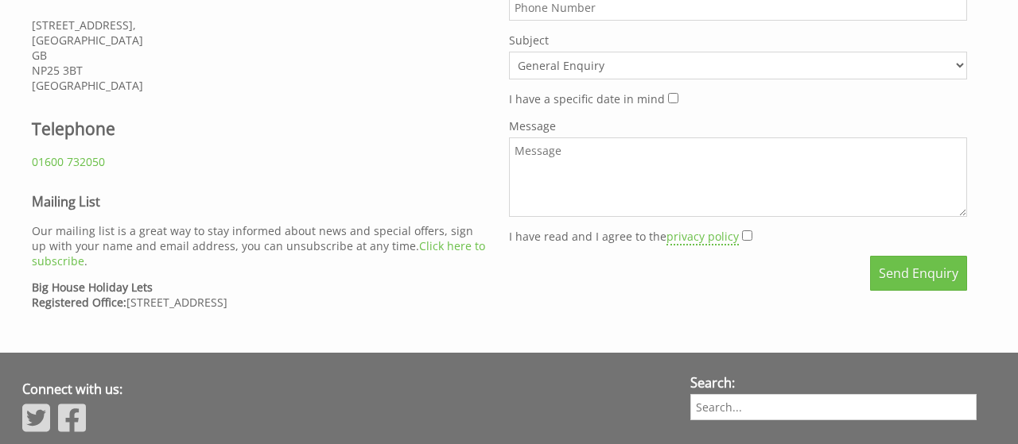
scroll to position [0, 102]
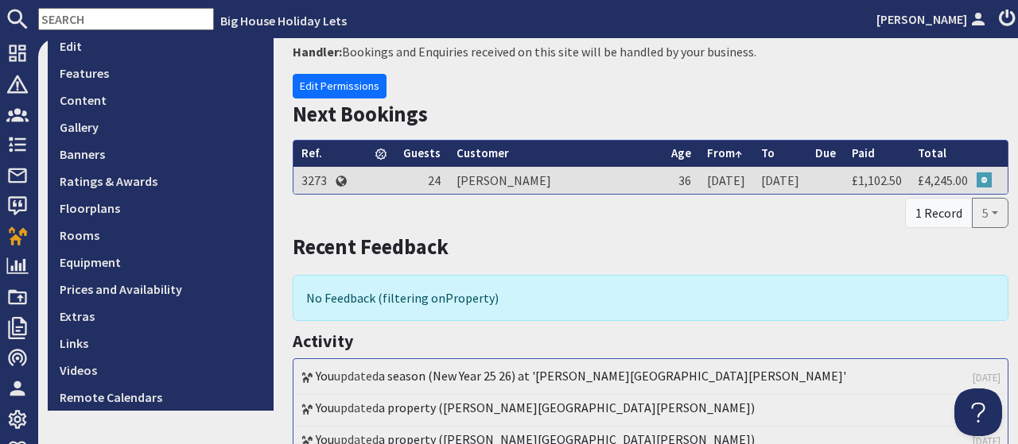
scroll to position [394, 0]
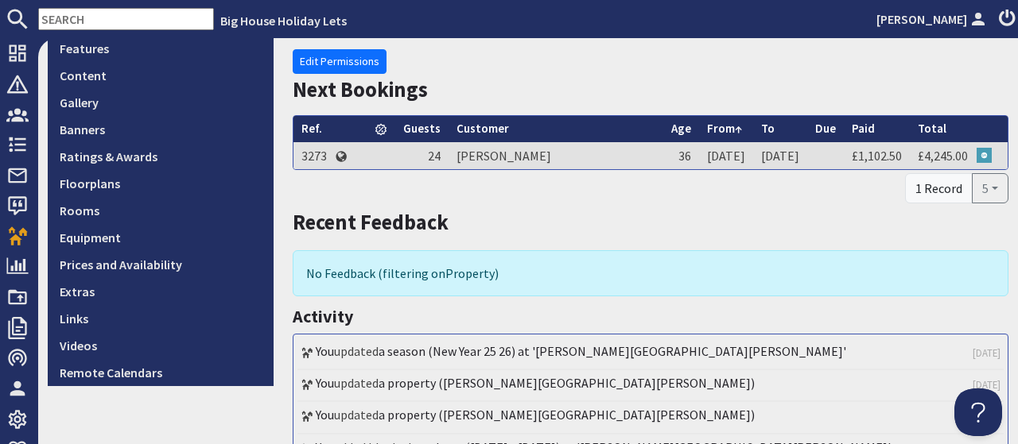
click at [137, 257] on link "Prices and Availability" at bounding box center [161, 264] width 226 height 27
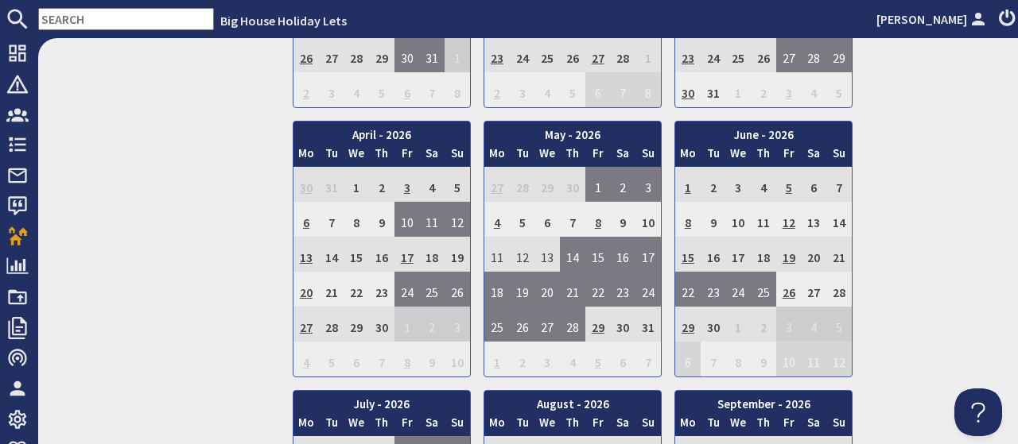
scroll to position [1405, 0]
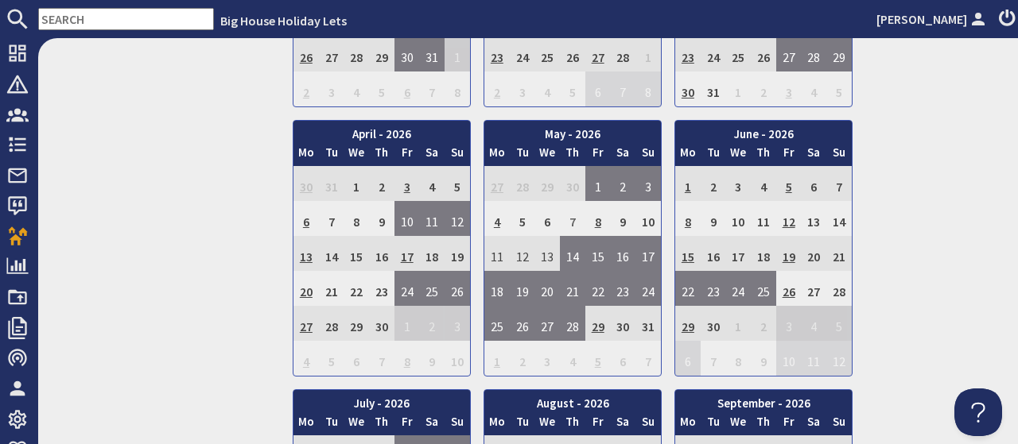
click at [571, 213] on td "7" at bounding box center [572, 218] width 25 height 35
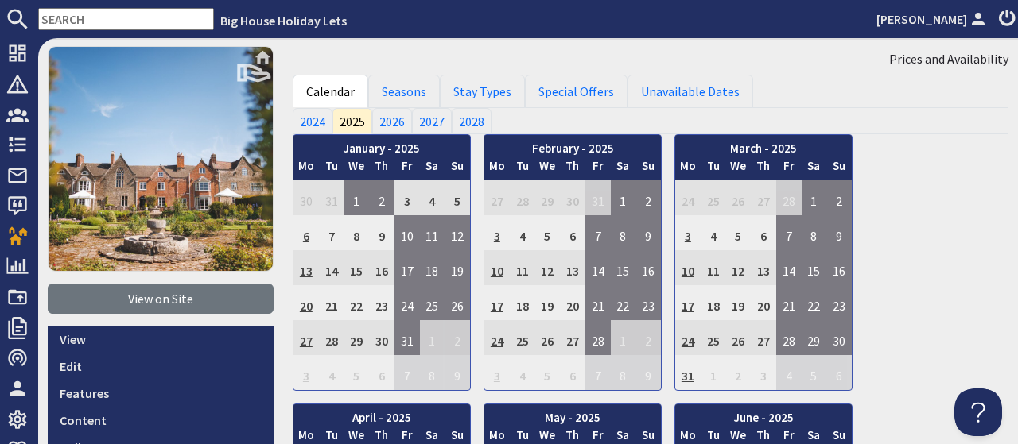
scroll to position [0, 0]
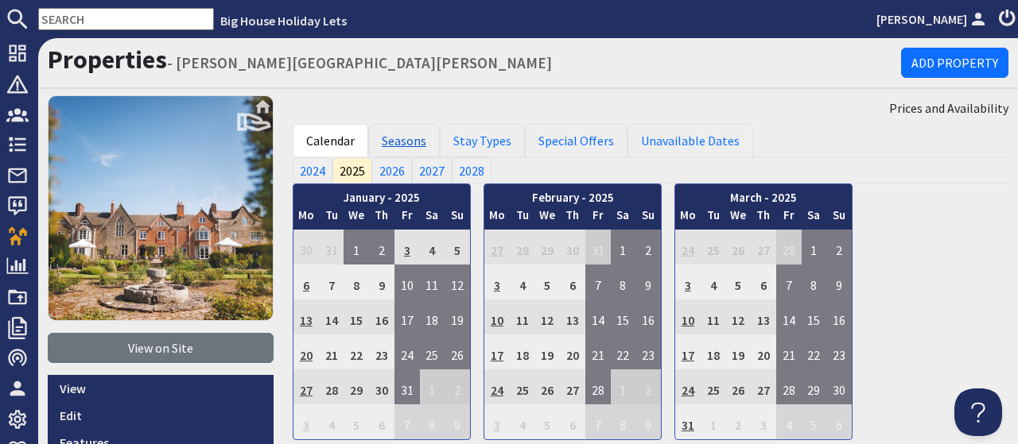
click at [411, 145] on link "Seasons" at bounding box center [404, 140] width 72 height 33
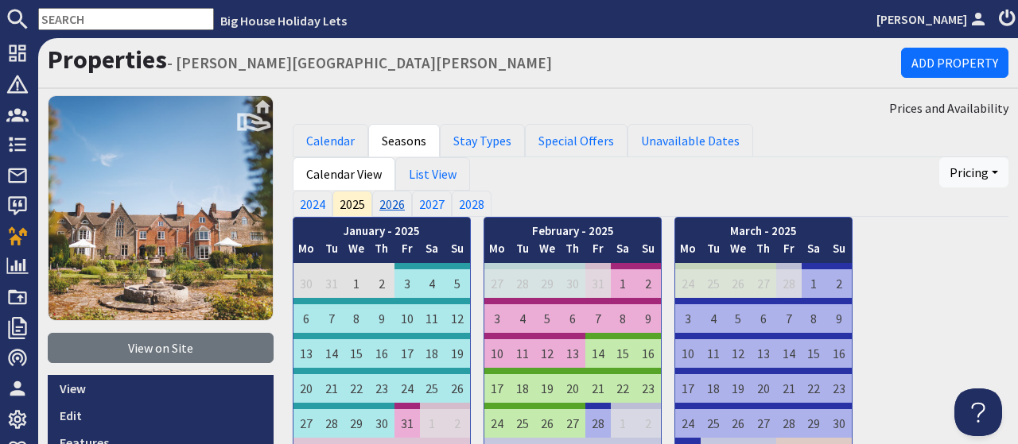
click at [385, 204] on link "2026" at bounding box center [392, 203] width 40 height 25
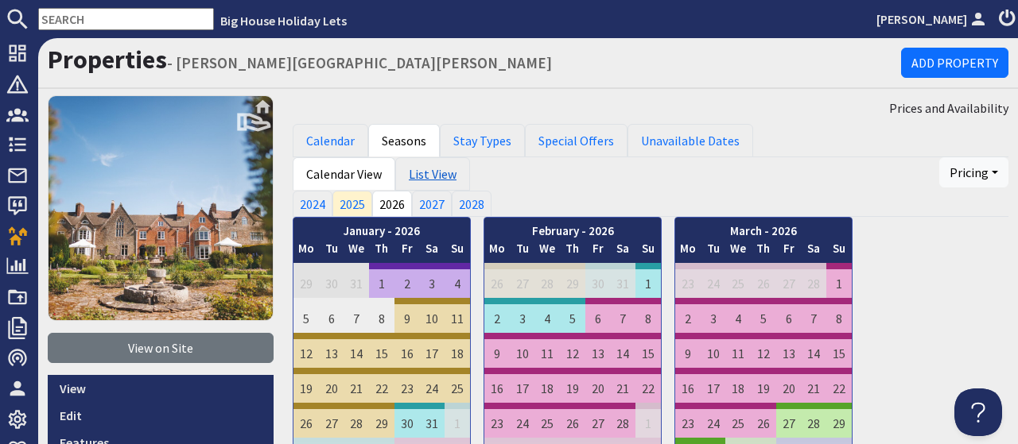
click at [435, 178] on link "List View" at bounding box center [432, 173] width 75 height 33
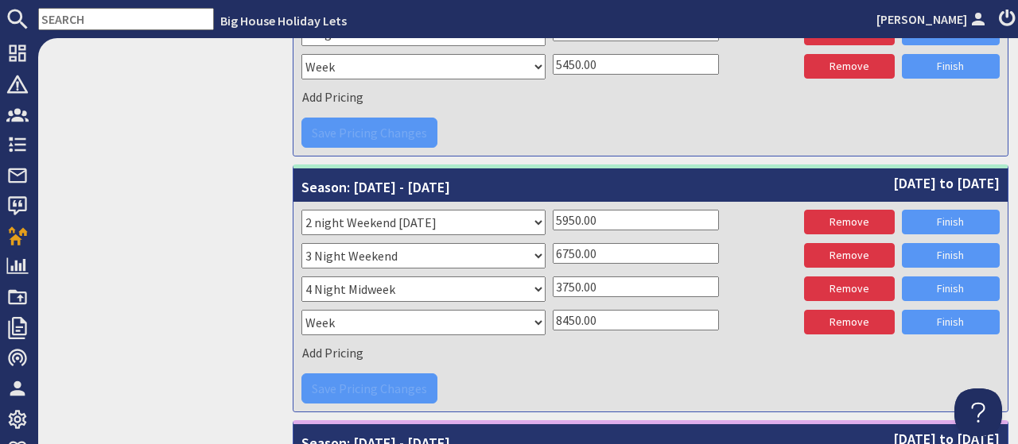
scroll to position [1528, 0]
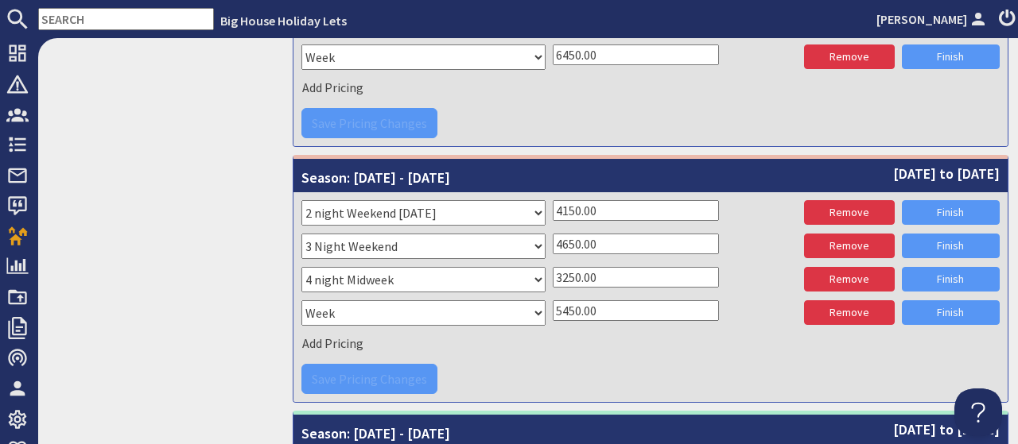
click at [605, 339] on div "Add Pricing" at bounding box center [650, 343] width 698 height 24
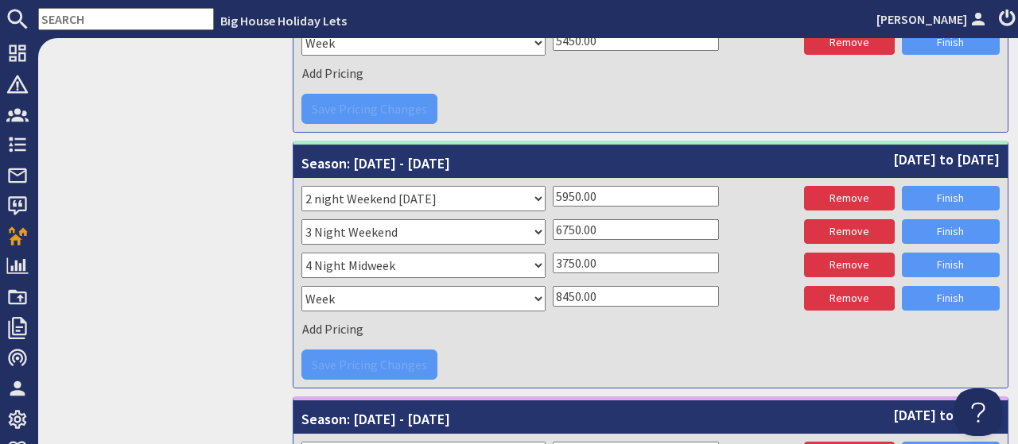
scroll to position [1799, 0]
